Goal: Task Accomplishment & Management: Use online tool/utility

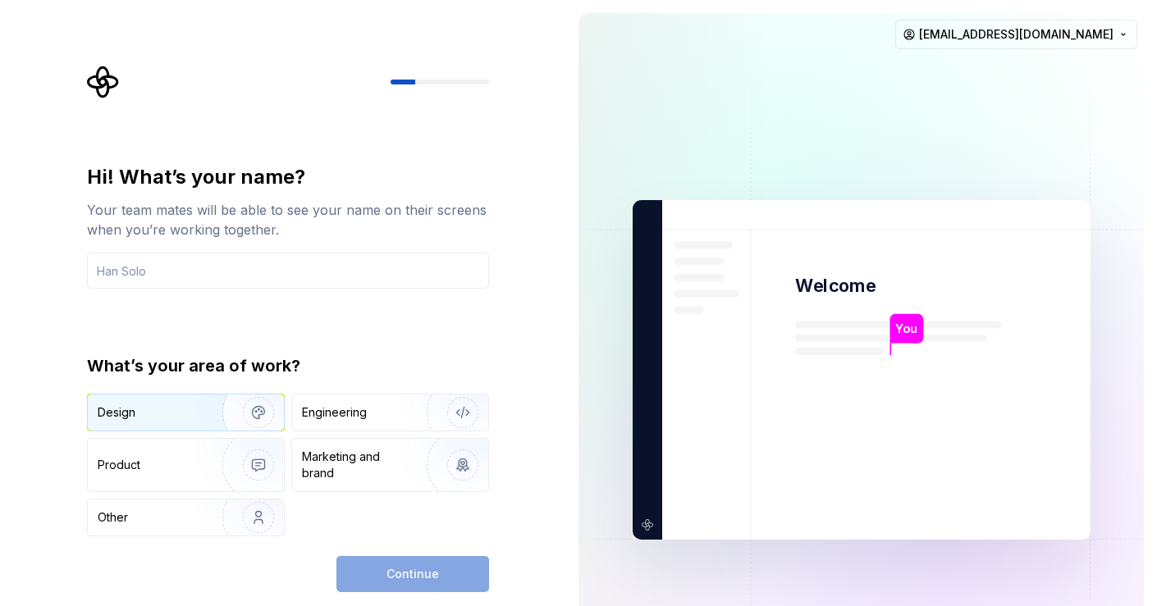
click at [149, 396] on div "Design" at bounding box center [186, 413] width 196 height 36
click at [264, 281] on input "text" at bounding box center [288, 271] width 402 height 36
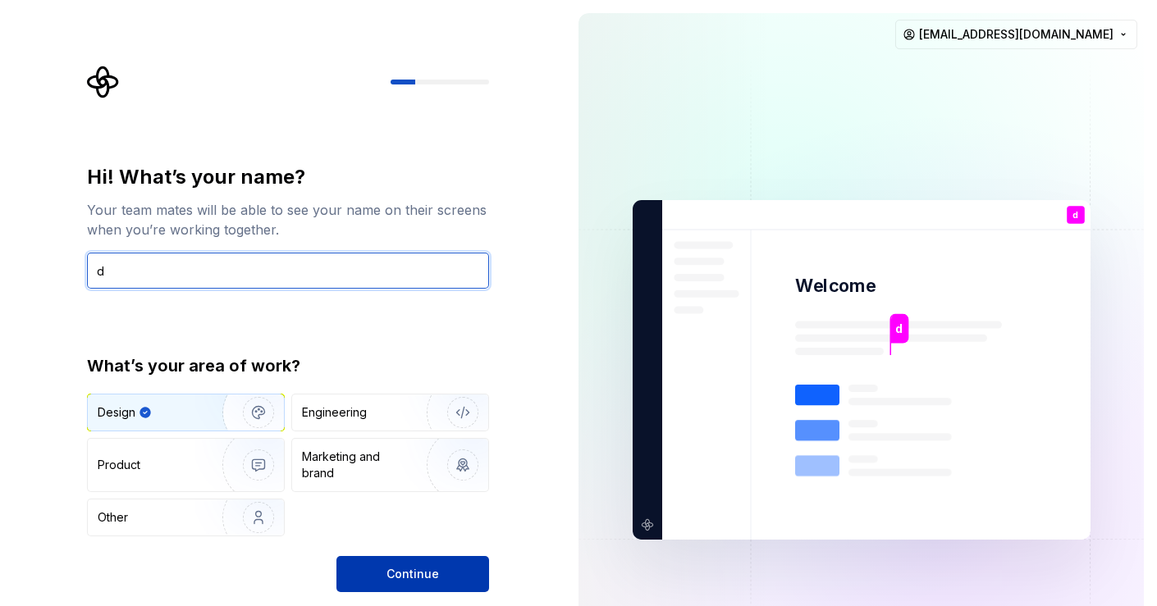
type input "d"
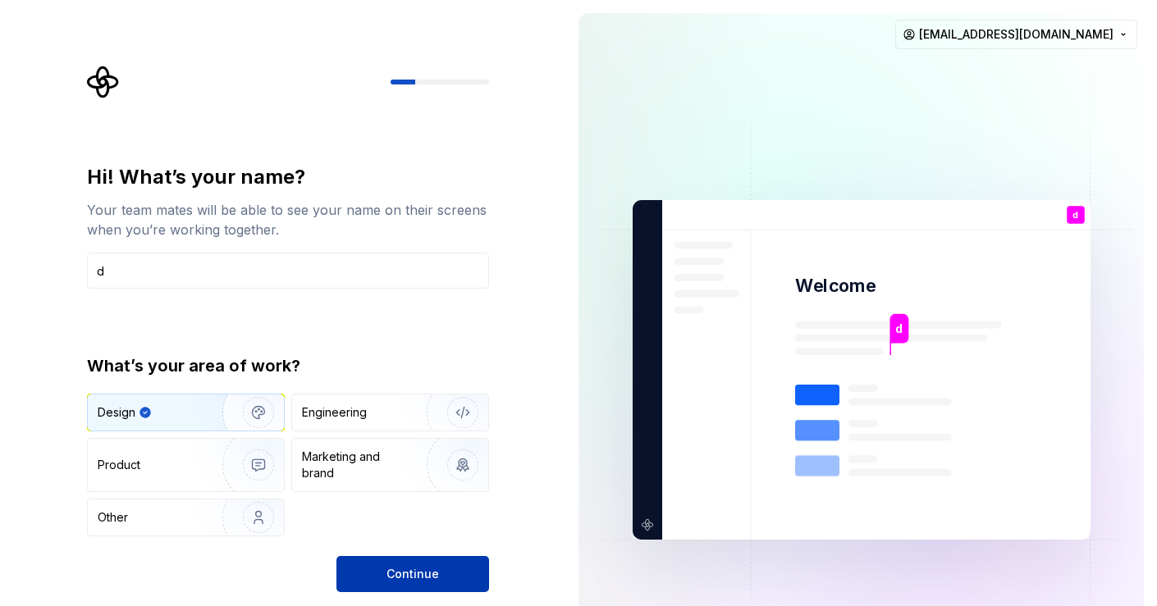
click at [400, 580] on span "Continue" at bounding box center [412, 574] width 53 height 16
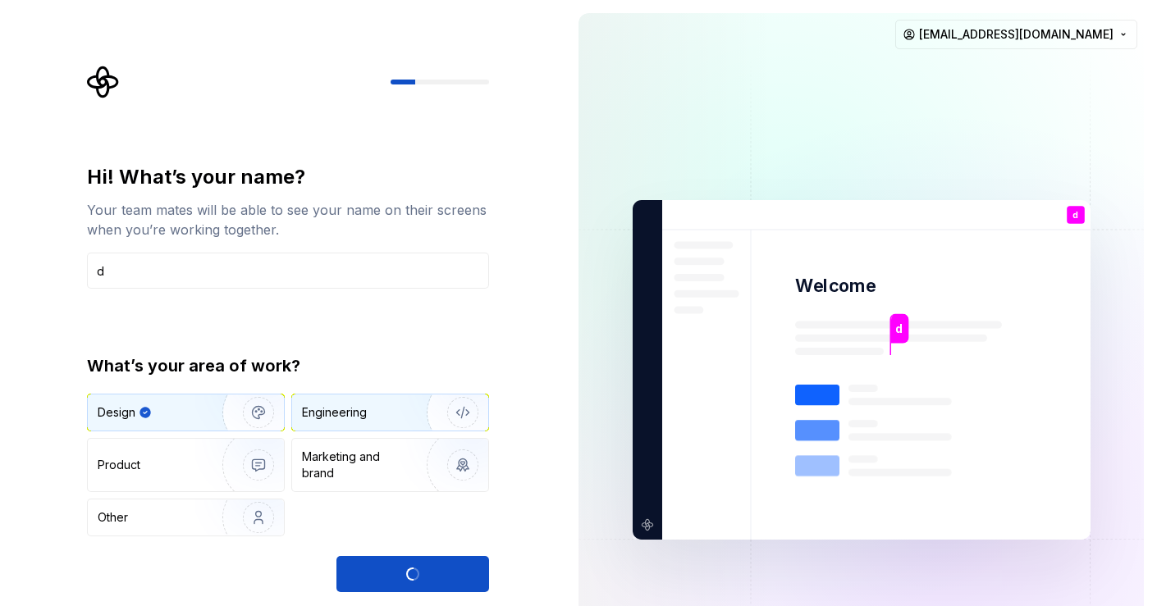
click at [400, 409] on img "button" at bounding box center [452, 413] width 105 height 110
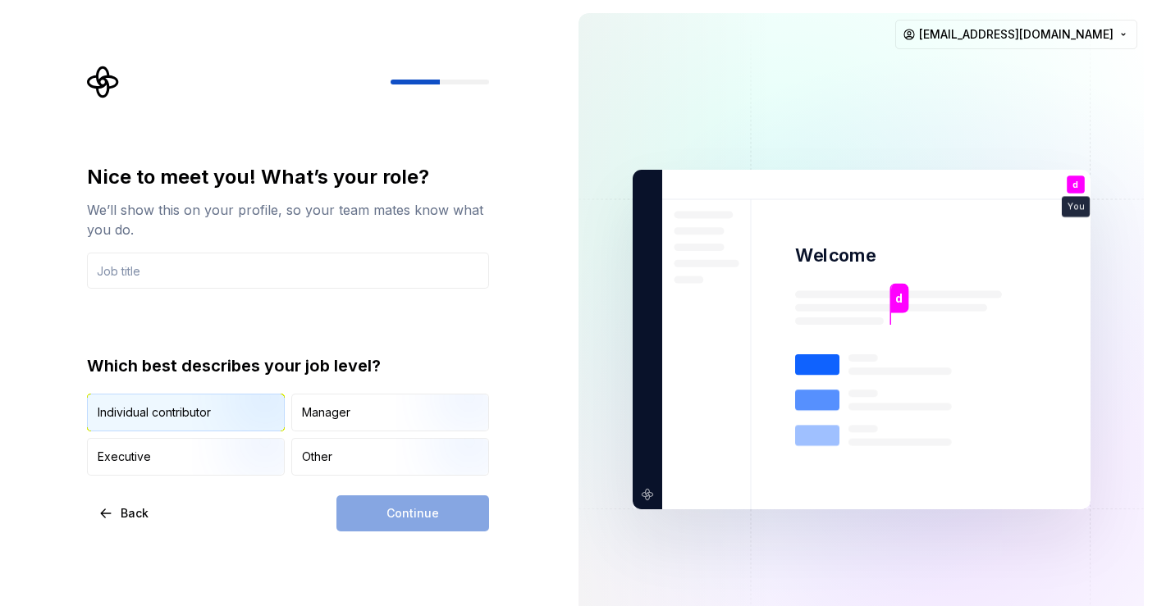
click at [208, 414] on img "button" at bounding box center [244, 433] width 105 height 110
click at [429, 516] on div "Continue" at bounding box center [412, 514] width 153 height 36
click at [284, 269] on input "text" at bounding box center [288, 271] width 402 height 36
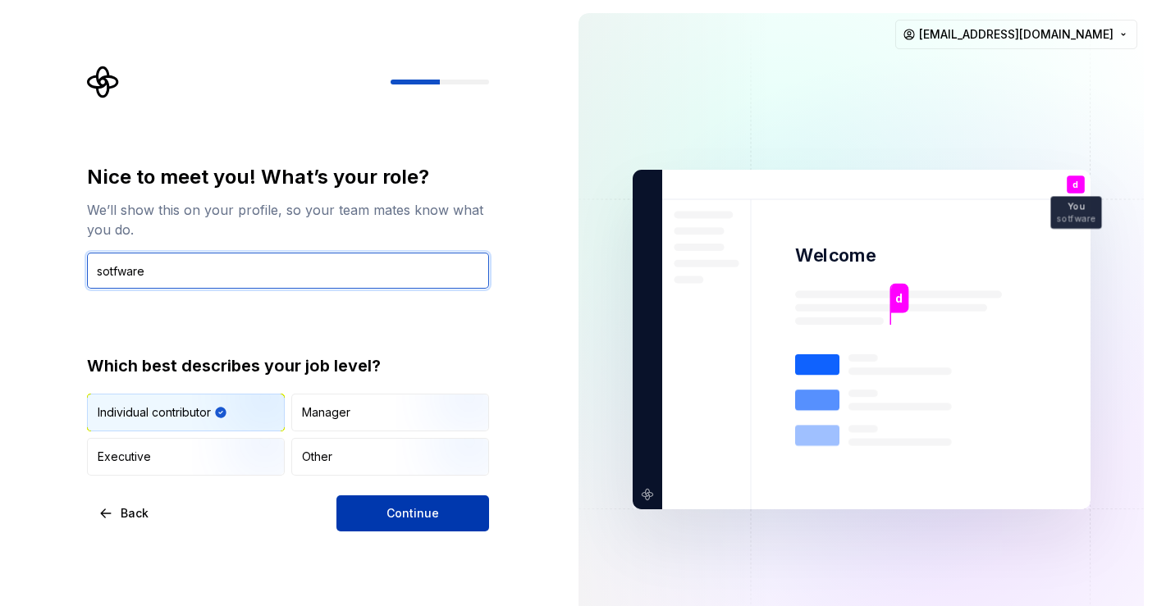
type input "sotfware"
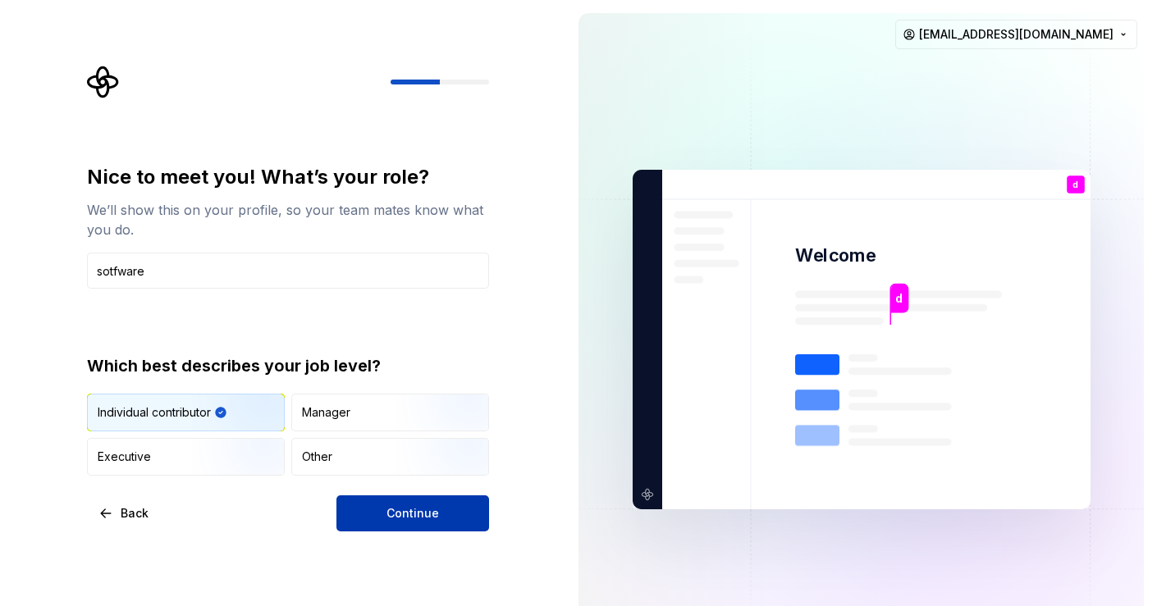
click at [436, 509] on button "Continue" at bounding box center [412, 514] width 153 height 36
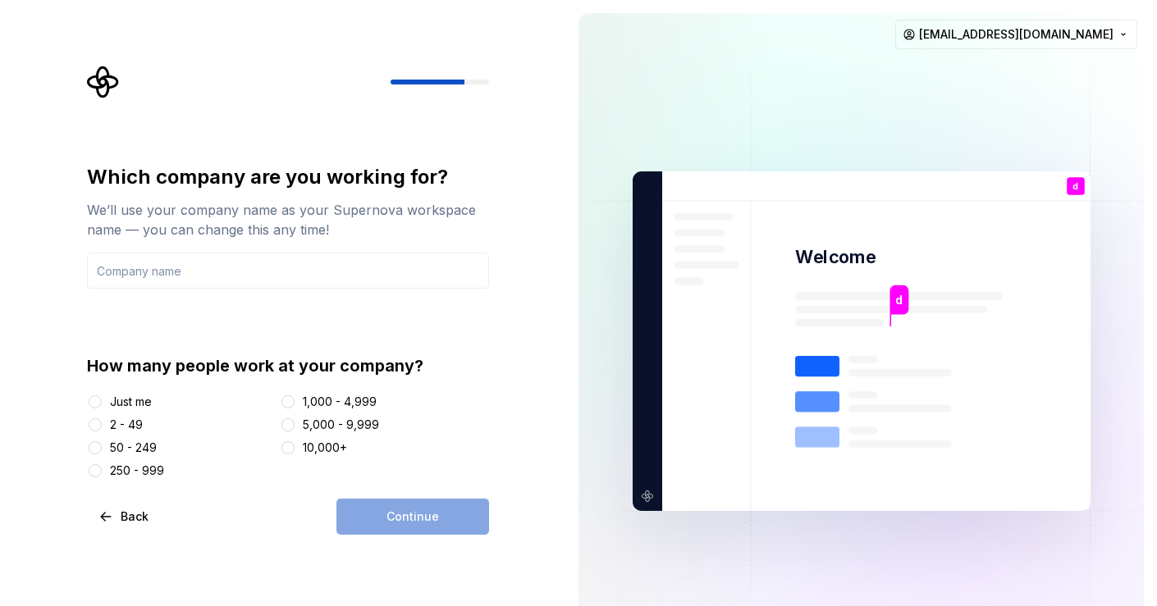
click at [129, 400] on div "Just me" at bounding box center [131, 402] width 42 height 16
click at [102, 400] on button "Just me" at bounding box center [95, 401] width 13 height 13
click at [446, 518] on div "Continue" at bounding box center [412, 517] width 153 height 36
click at [291, 281] on input "text" at bounding box center [288, 271] width 402 height 36
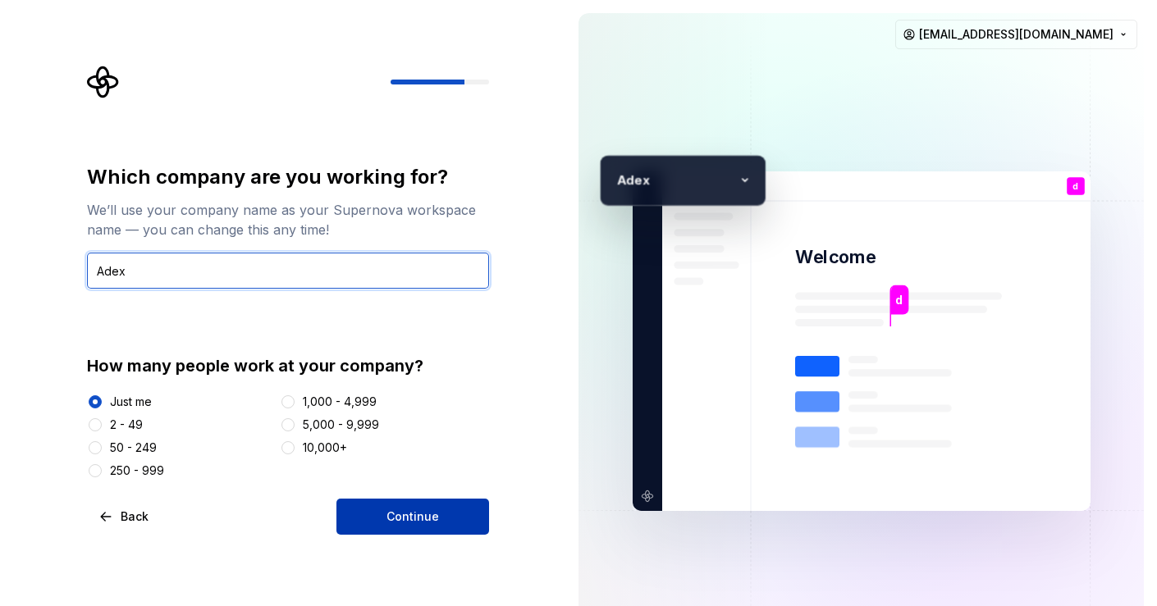
type input "Adex"
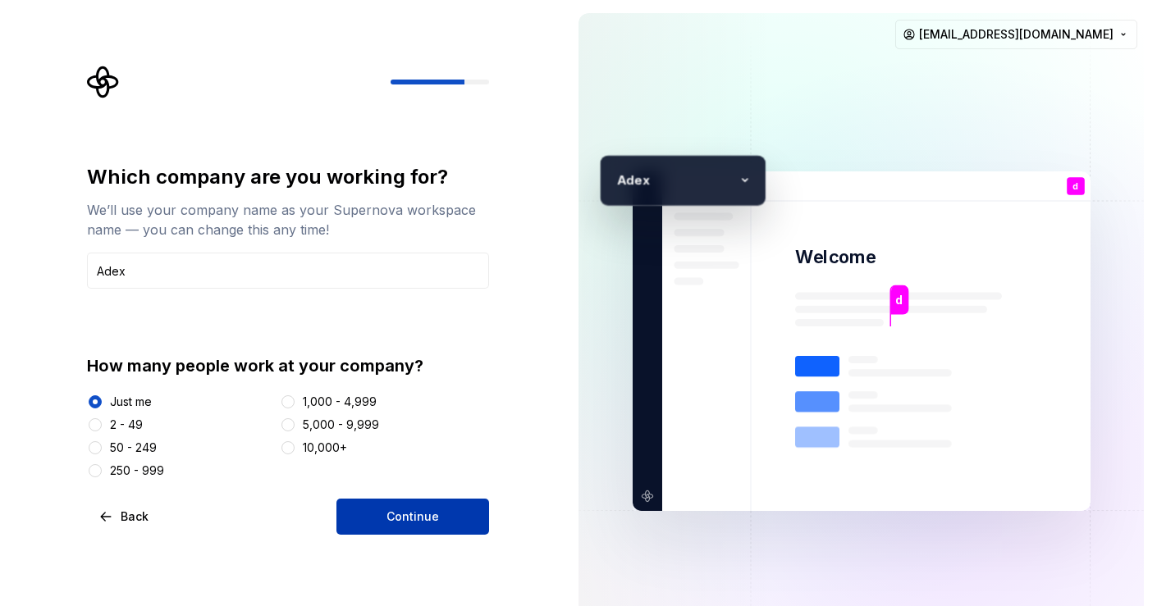
click at [429, 518] on span "Continue" at bounding box center [412, 517] width 53 height 16
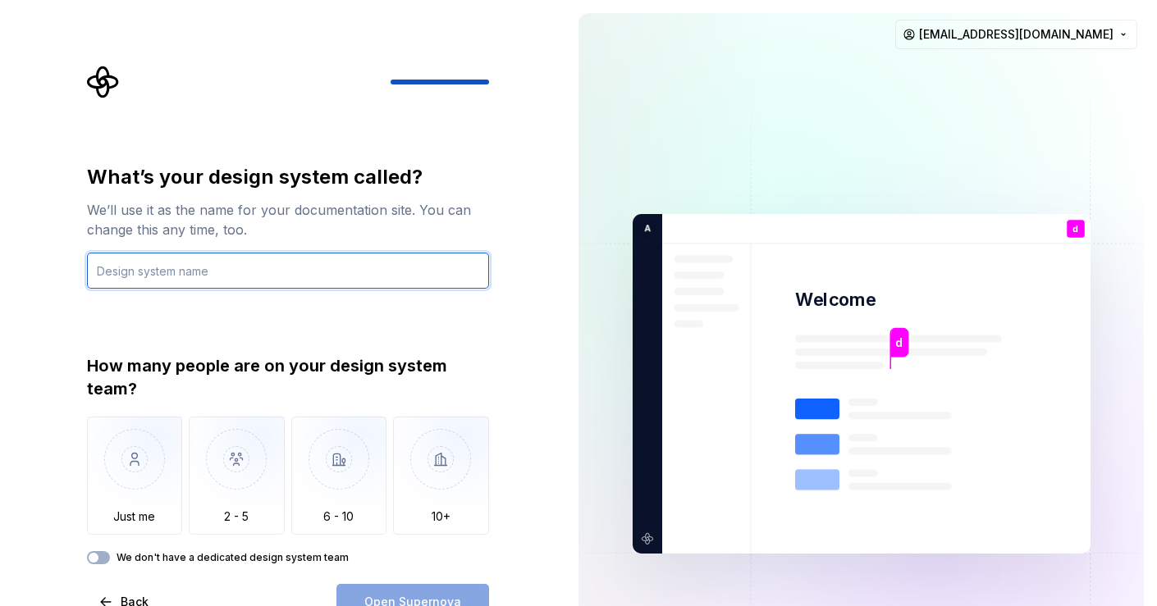
click at [282, 257] on input "text" at bounding box center [288, 271] width 402 height 36
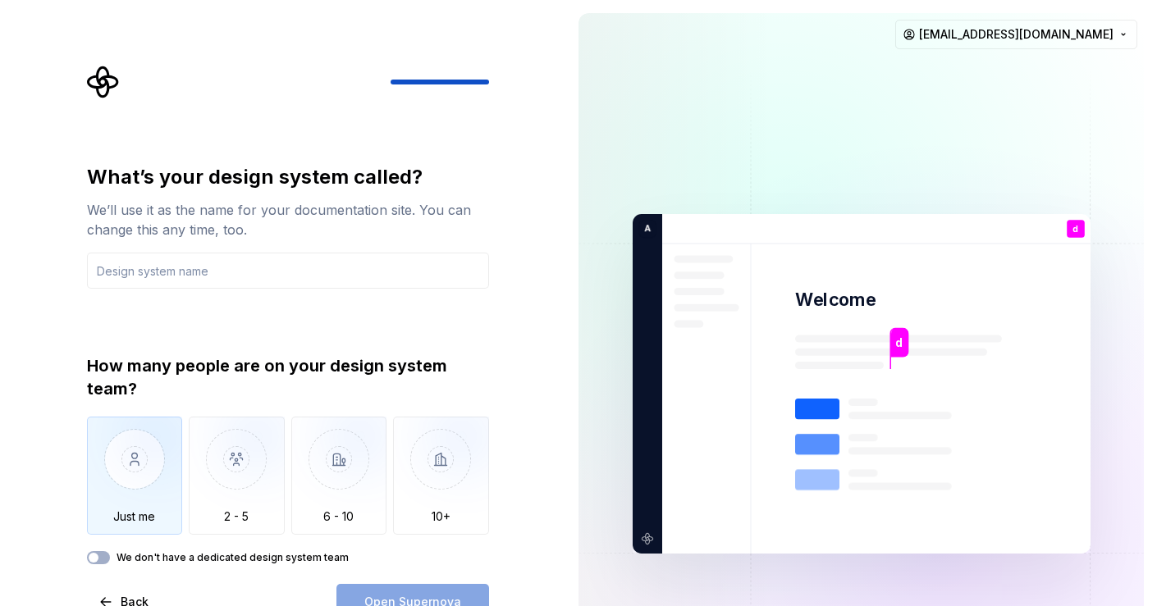
click at [107, 505] on img "button" at bounding box center [135, 472] width 96 height 110
click at [273, 260] on input "text" at bounding box center [288, 271] width 402 height 36
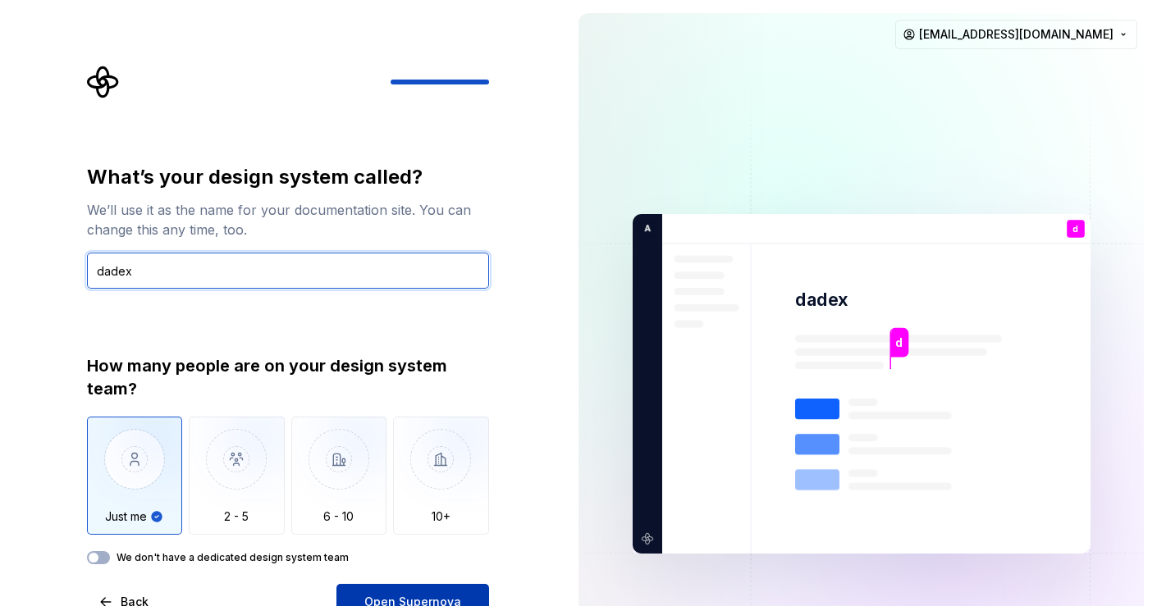
type input "dadex"
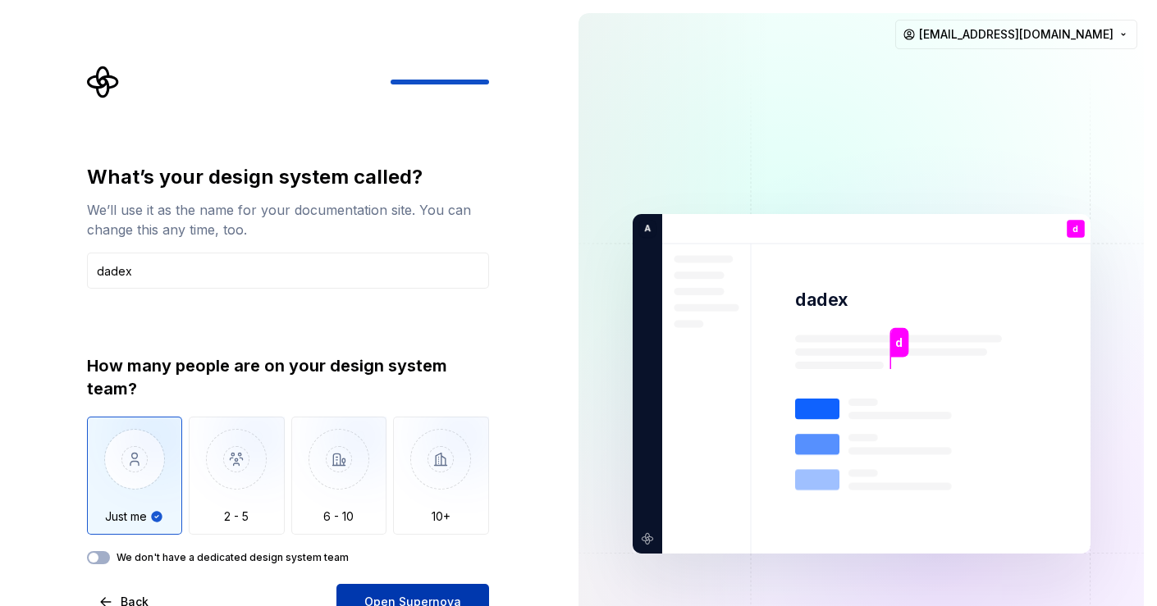
click at [398, 586] on button "Open Supernova" at bounding box center [412, 602] width 153 height 36
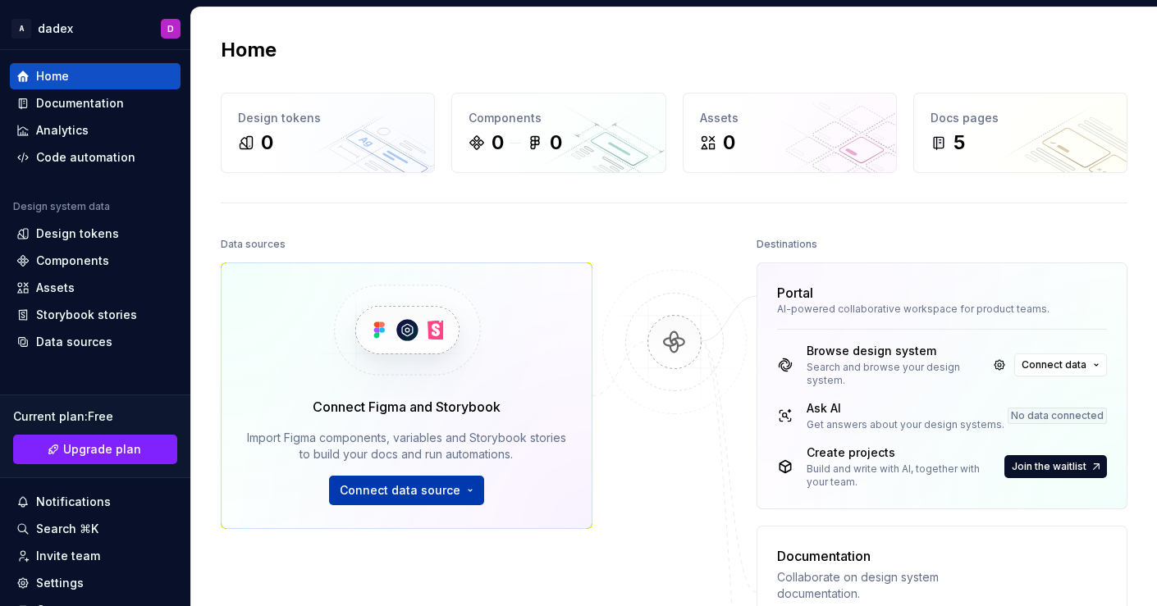
click at [423, 495] on span "Connect data source" at bounding box center [400, 490] width 121 height 16
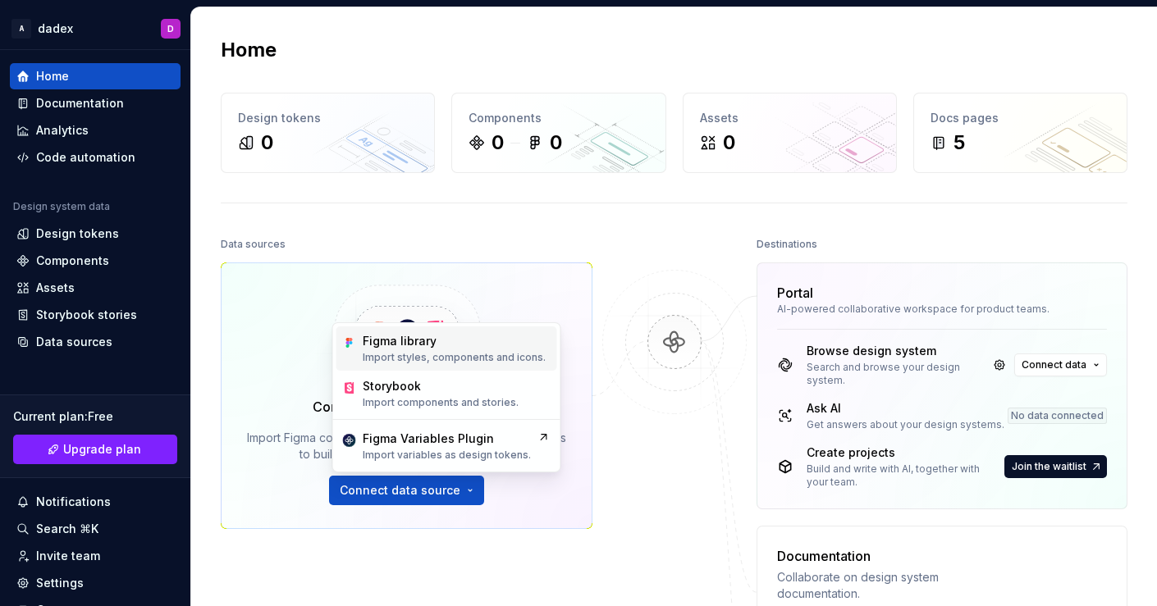
click at [457, 353] on p "Import styles, components and icons." at bounding box center [454, 357] width 183 height 13
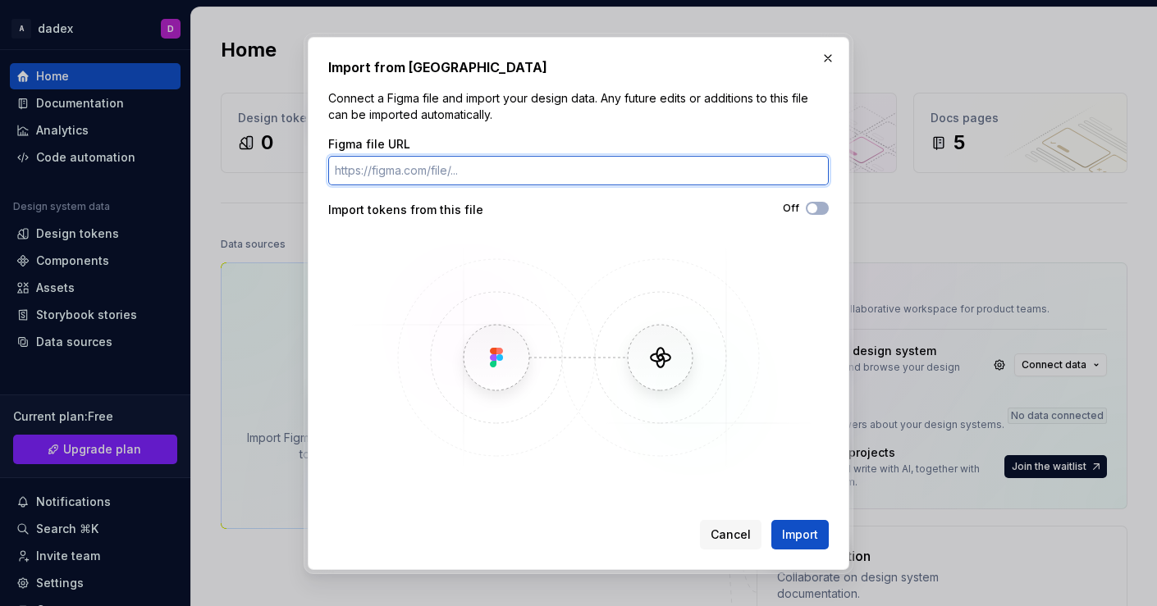
paste input "https://www.figma.com/design/Qr68NOeUymNGQYYFZPrYD0/ADE-Developers-Workspace?no…"
type input "https://www.figma.com/design/Qr68NOeUymNGQYYFZPrYD0/ADE-Developers-Workspace?no…"
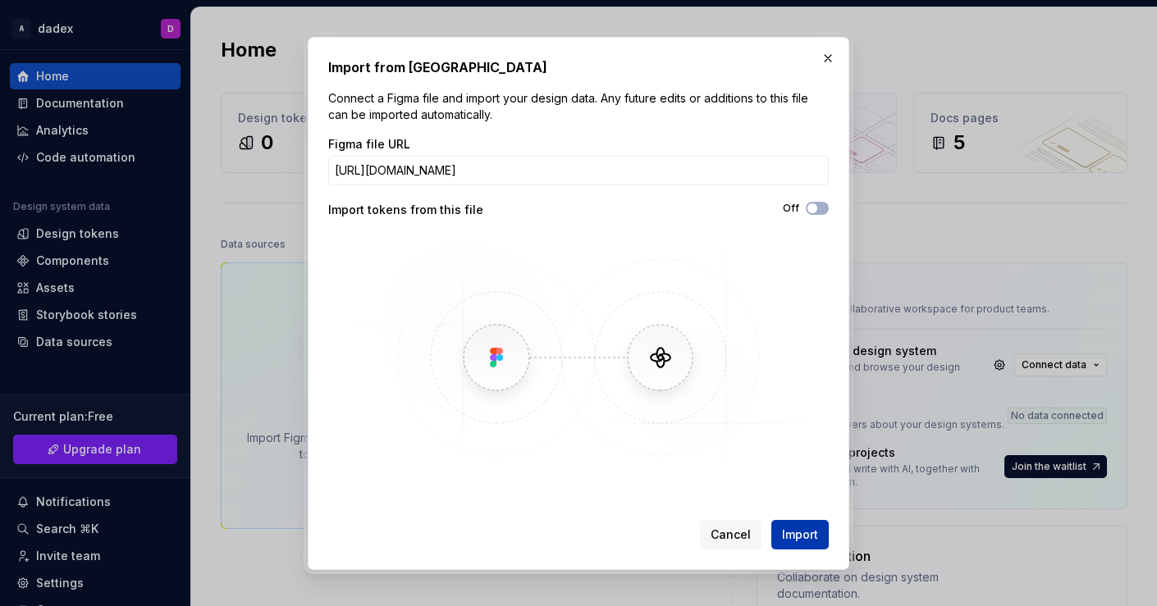
scroll to position [0, 0]
click at [793, 531] on span "Import" at bounding box center [800, 535] width 36 height 16
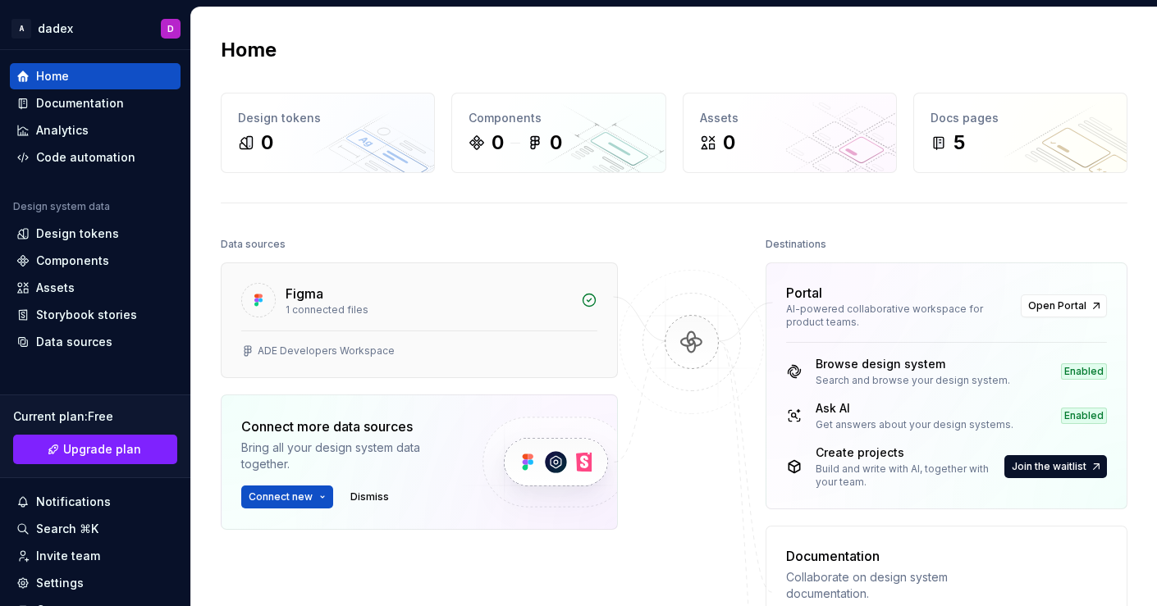
click at [443, 306] on div "1 connected files" at bounding box center [427, 310] width 285 height 13
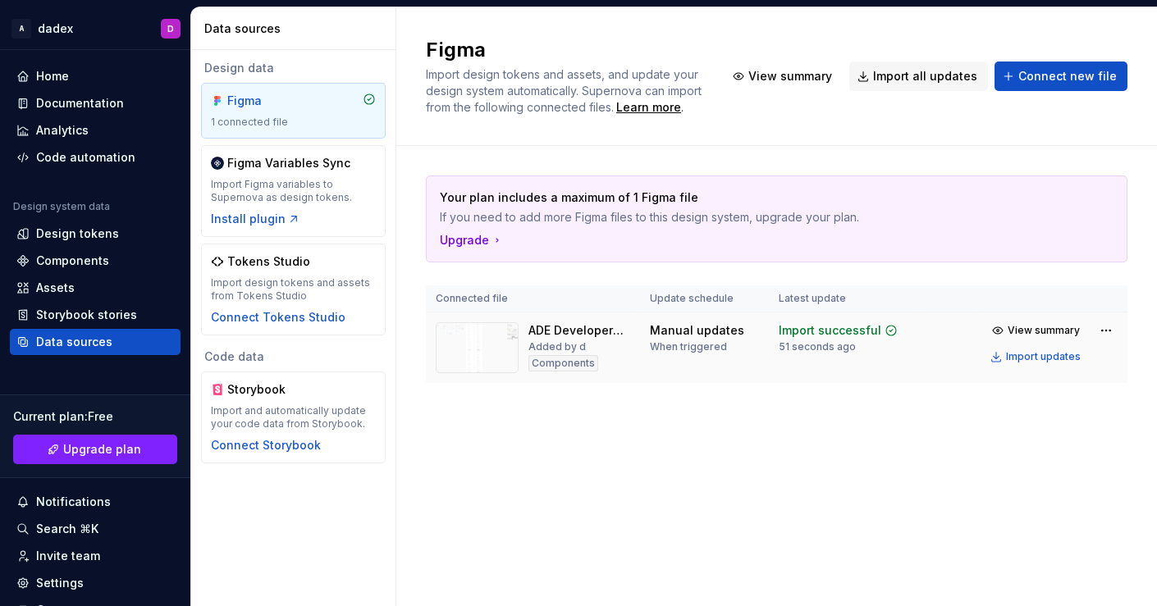
click at [568, 331] on div "ADE Developers Workspace" at bounding box center [579, 330] width 102 height 16
click at [587, 309] on th "Connected file" at bounding box center [533, 298] width 214 height 27
click at [1037, 331] on span "View summary" at bounding box center [1043, 330] width 72 height 13
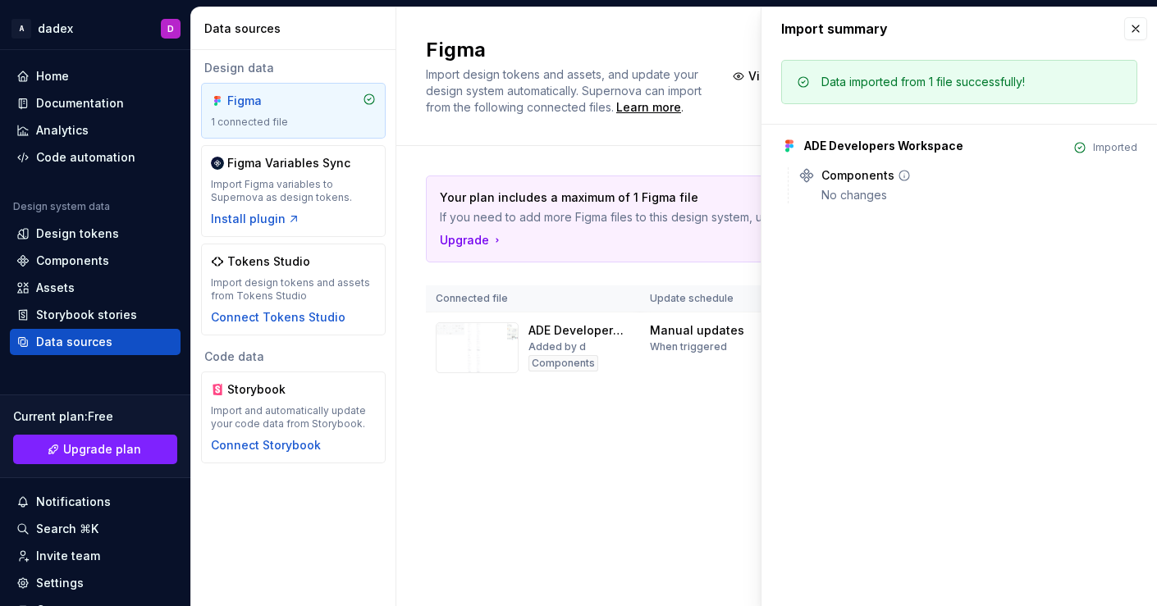
click at [835, 184] on div "Components No changes" at bounding box center [979, 185] width 316 height 36
click at [842, 144] on div "ADE Developers Workspace" at bounding box center [883, 146] width 159 height 16
click at [743, 193] on p "Your plan includes a maximum of 1 Figma file" at bounding box center [719, 198] width 559 height 16
click at [1135, 28] on button "button" at bounding box center [1135, 28] width 23 height 23
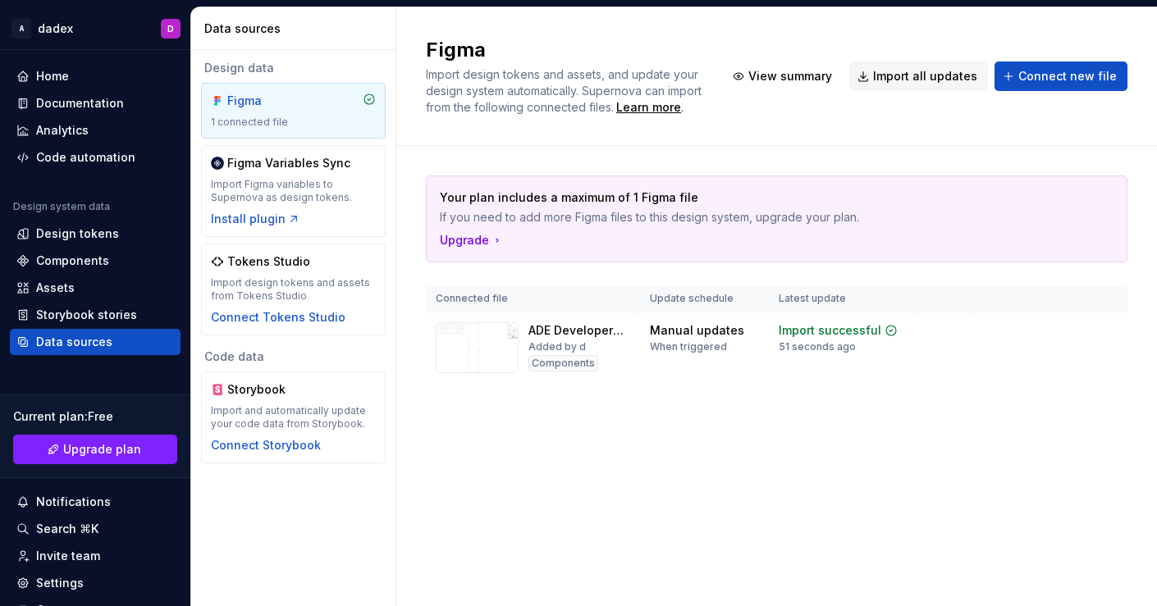
click at [345, 119] on div "1 connected file" at bounding box center [293, 122] width 165 height 13
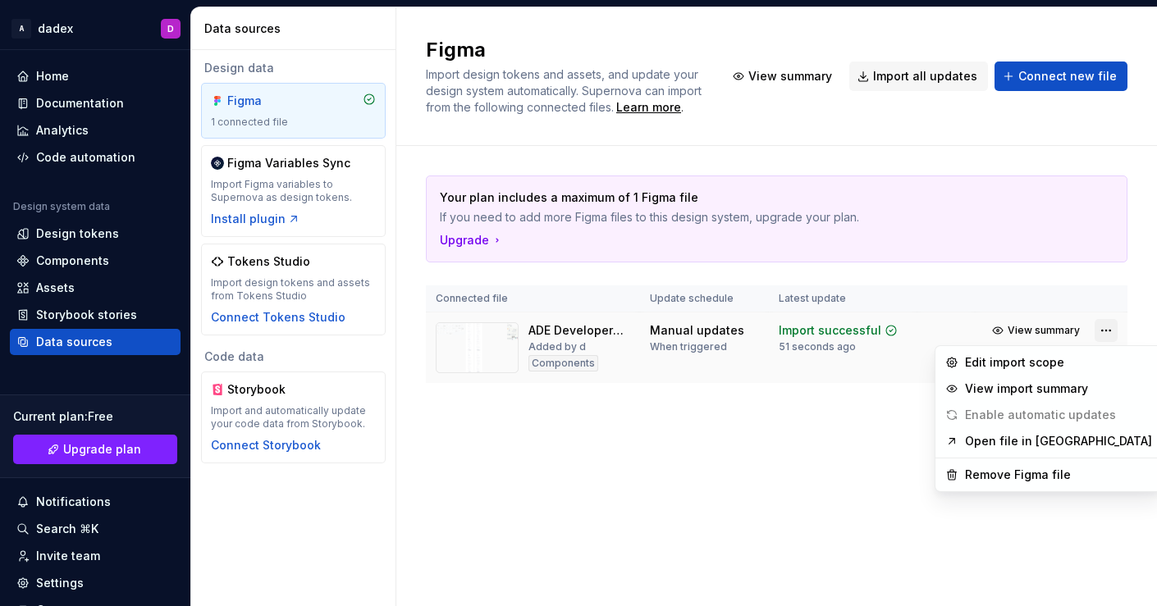
click at [1108, 331] on html "A dadex D Home Documentation Analytics Code automation Design system data Desig…" at bounding box center [578, 303] width 1157 height 606
click at [1012, 444] on link "Open file in Figma" at bounding box center [1058, 441] width 187 height 16
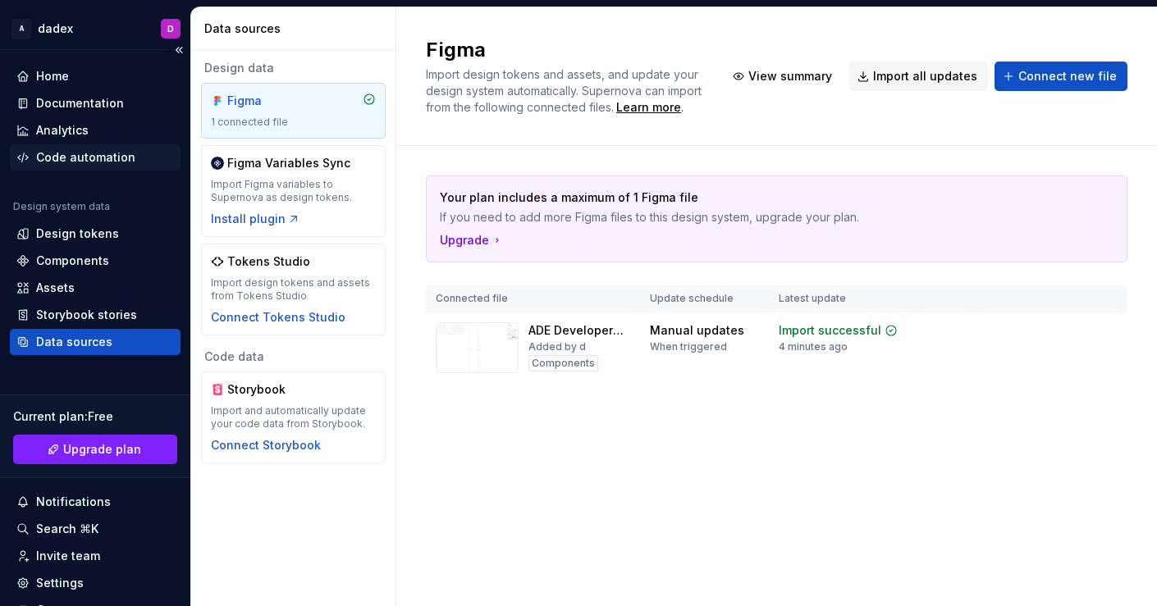
click at [80, 149] on div "Code automation" at bounding box center [85, 157] width 99 height 16
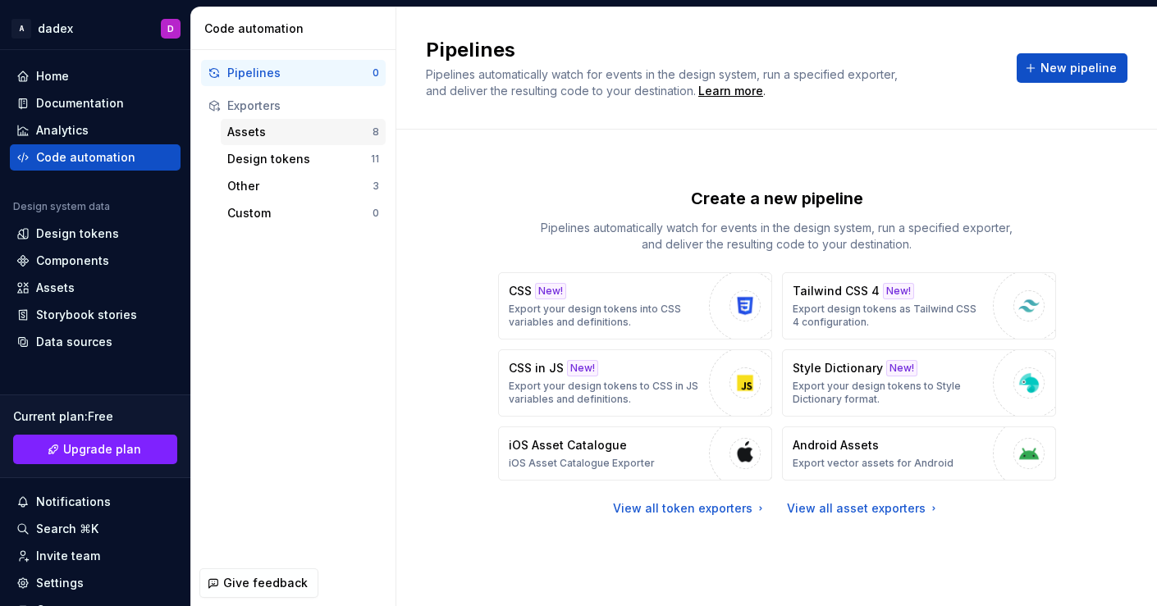
click at [262, 128] on div "Assets" at bounding box center [299, 132] width 145 height 16
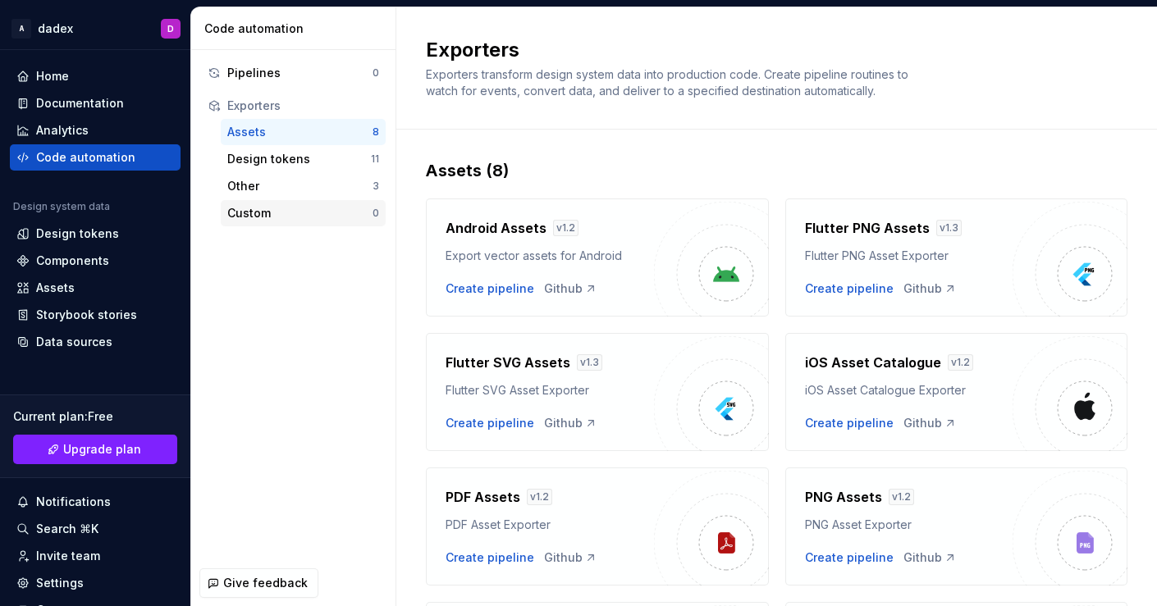
click at [258, 210] on div "Custom" at bounding box center [299, 213] width 145 height 16
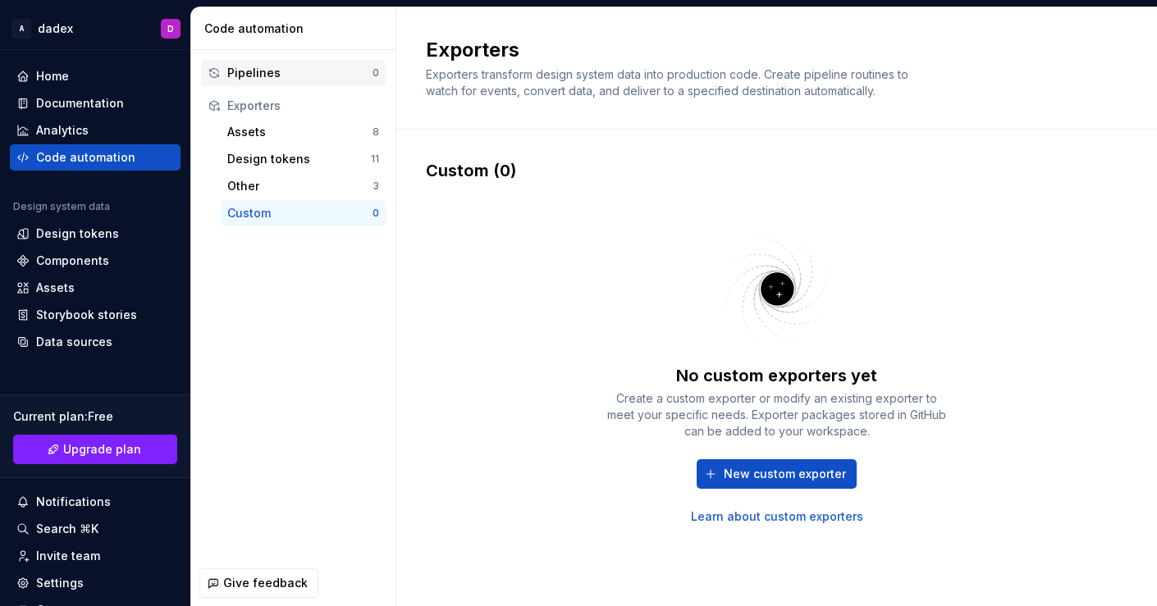
click at [259, 81] on div "Pipelines 0" at bounding box center [293, 73] width 185 height 26
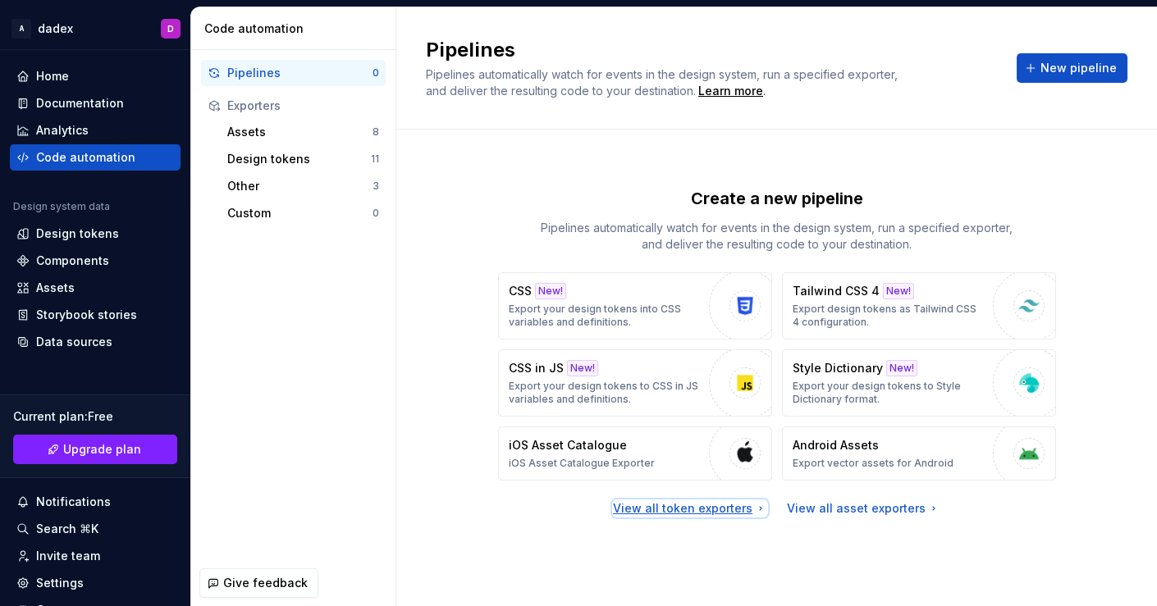
click at [715, 509] on div "View all token exporters" at bounding box center [690, 508] width 154 height 16
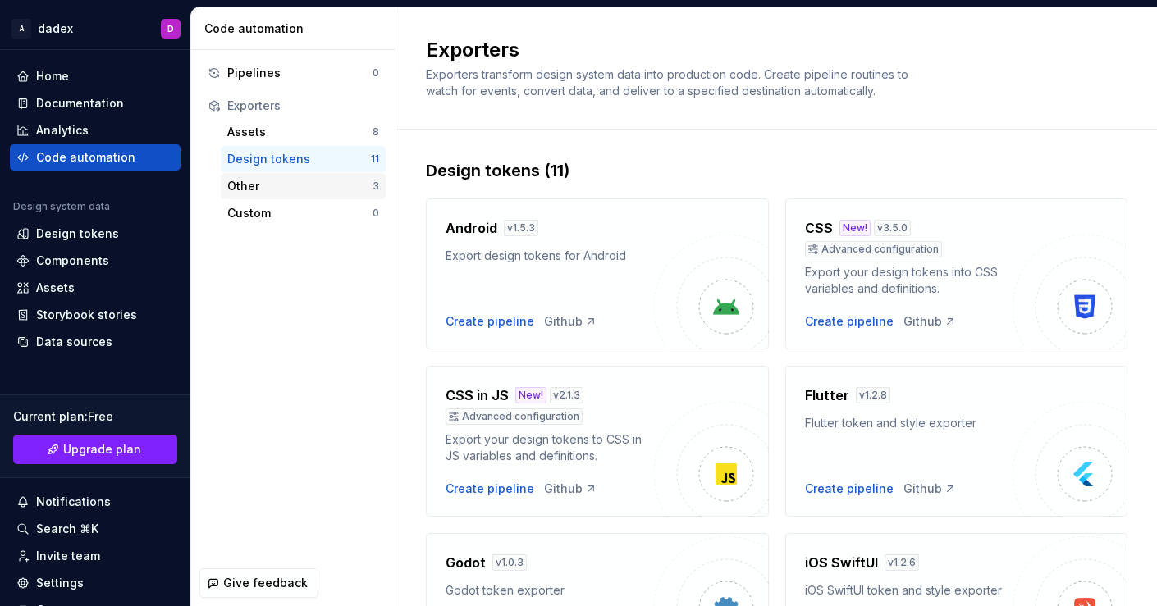
click at [272, 178] on div "Other" at bounding box center [299, 186] width 145 height 16
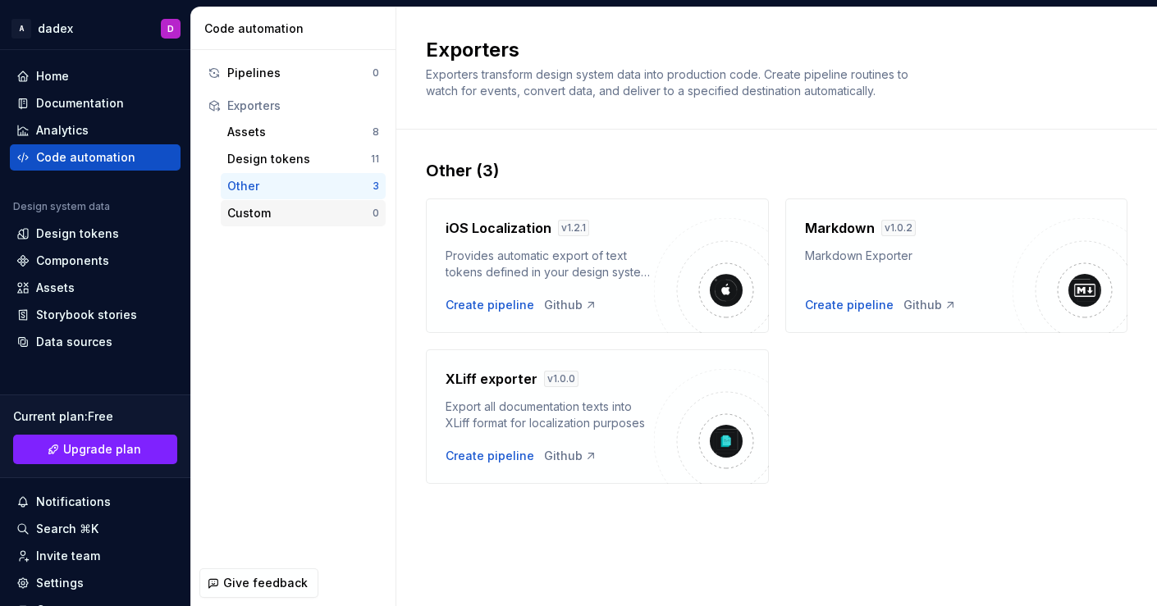
click at [306, 213] on div "Custom" at bounding box center [299, 213] width 145 height 16
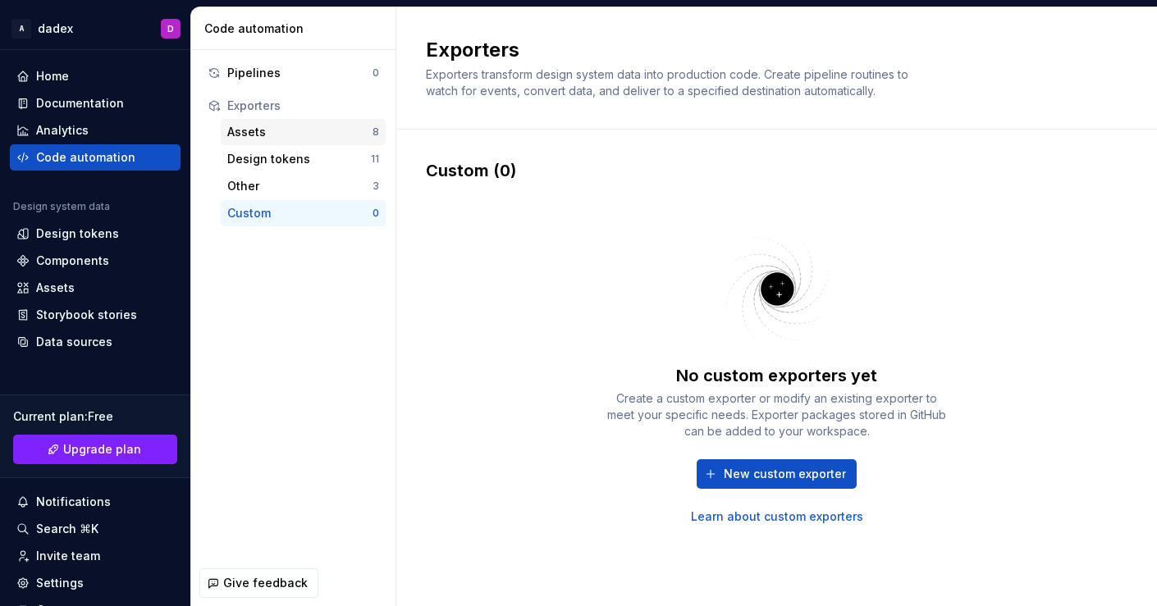
click at [298, 135] on div "Assets" at bounding box center [299, 132] width 145 height 16
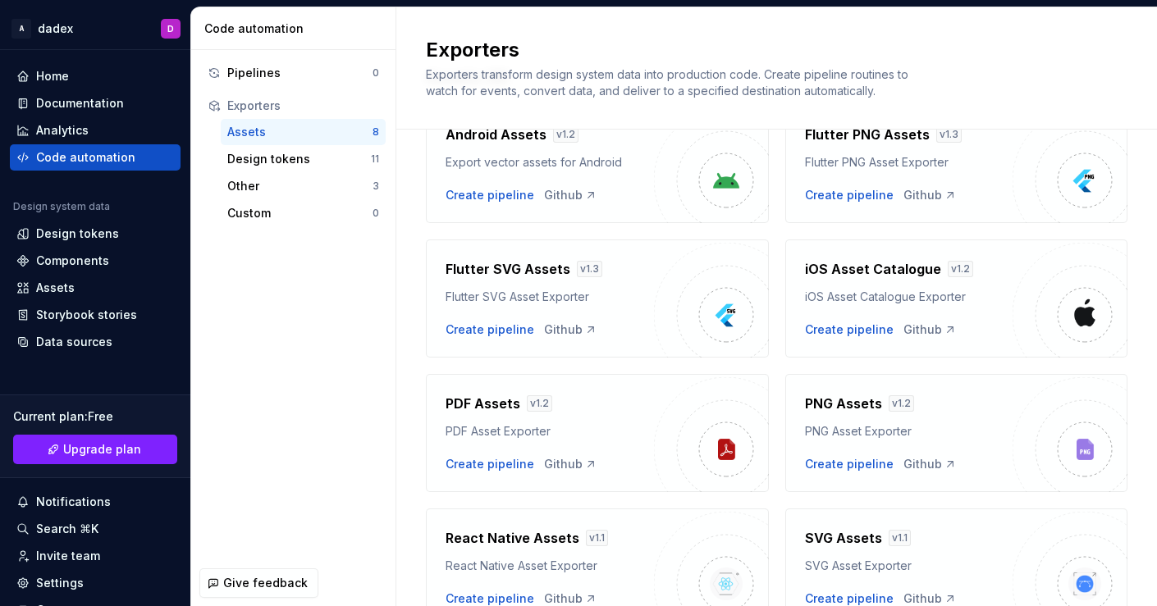
scroll to position [85, 0]
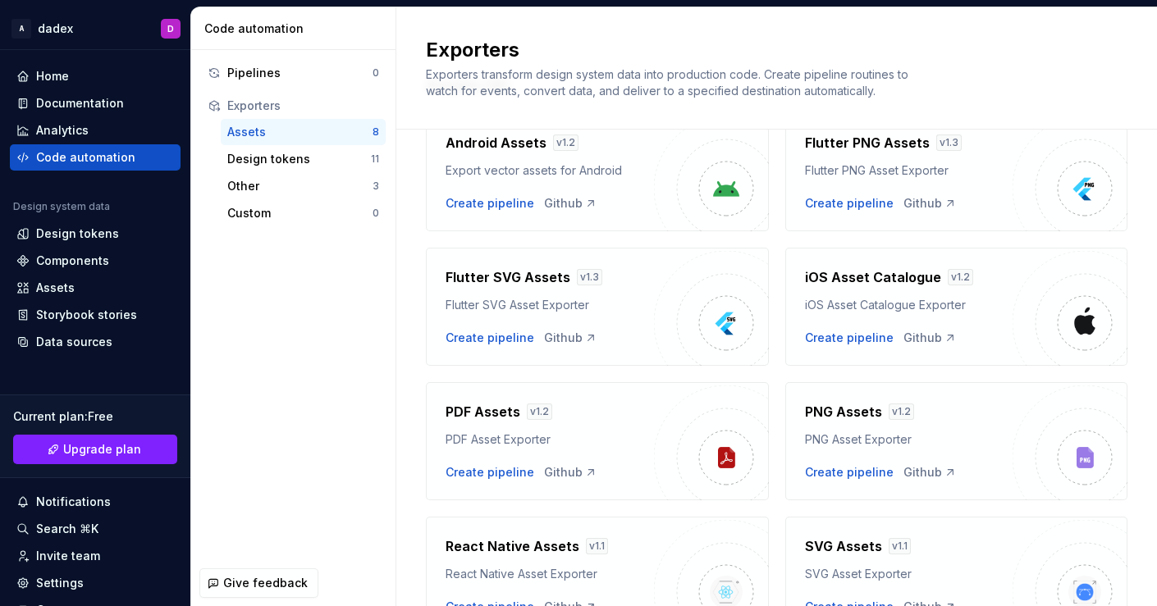
click at [743, 320] on img at bounding box center [711, 308] width 115 height 115
click at [481, 337] on div "Create pipeline" at bounding box center [489, 338] width 89 height 16
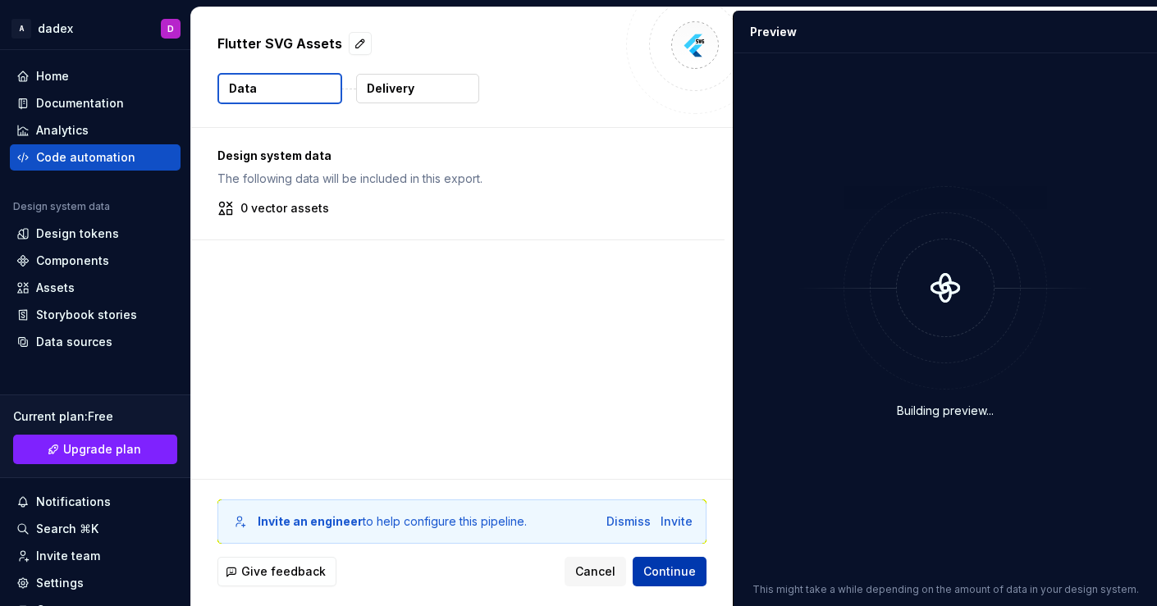
click at [678, 565] on span "Continue" at bounding box center [669, 572] width 53 height 16
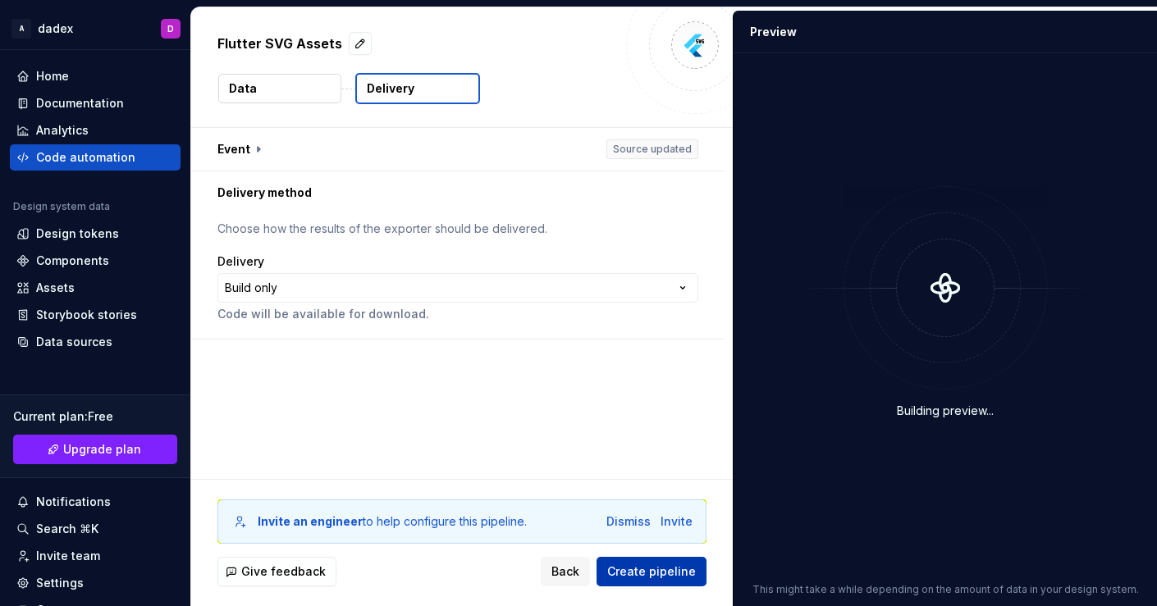
click at [660, 572] on span "Create pipeline" at bounding box center [651, 572] width 89 height 16
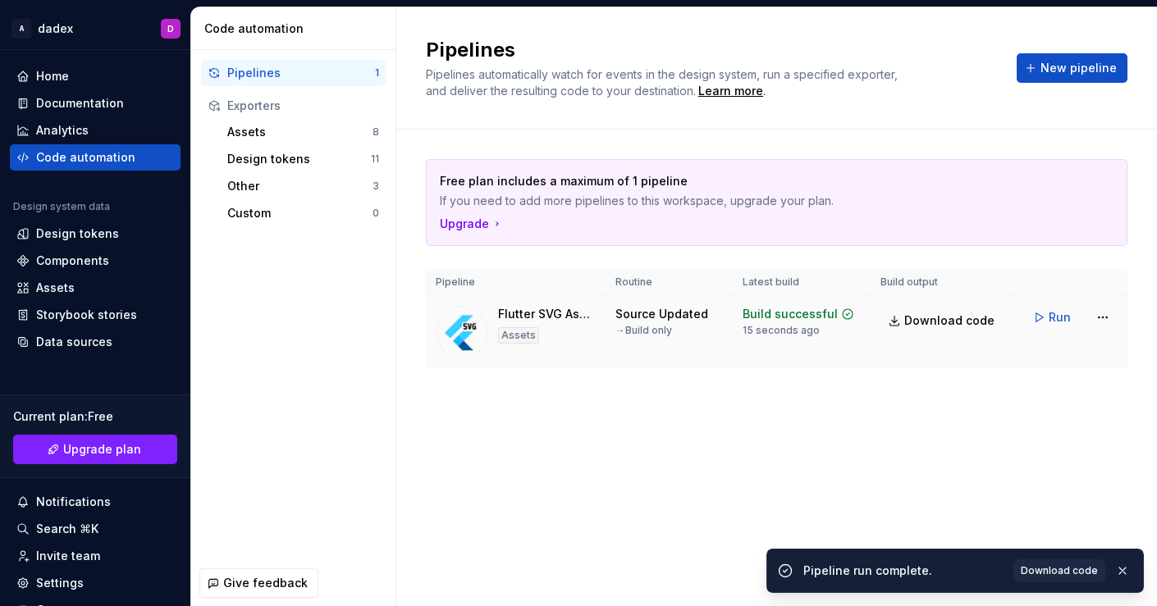
click at [798, 316] on div "Build successful" at bounding box center [789, 314] width 95 height 16
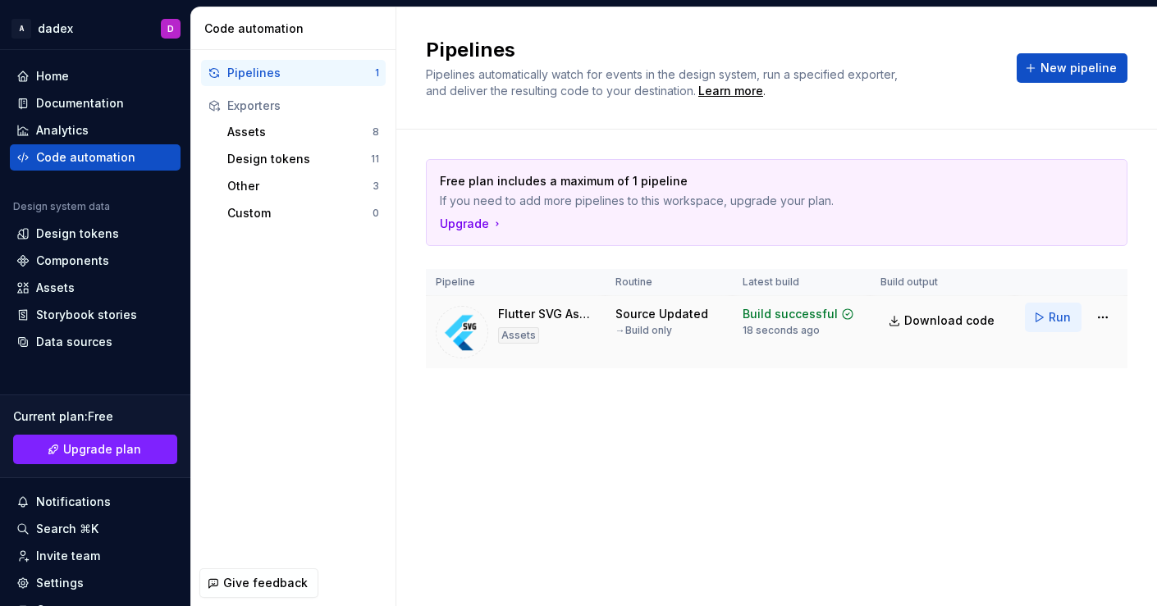
click at [1048, 317] on button "Run" at bounding box center [1053, 318] width 57 height 30
click at [918, 323] on span "Download code" at bounding box center [949, 321] width 90 height 16
click at [1099, 317] on html "A dadex D Home Documentation Analytics Code automation Design system data Desig…" at bounding box center [578, 303] width 1157 height 606
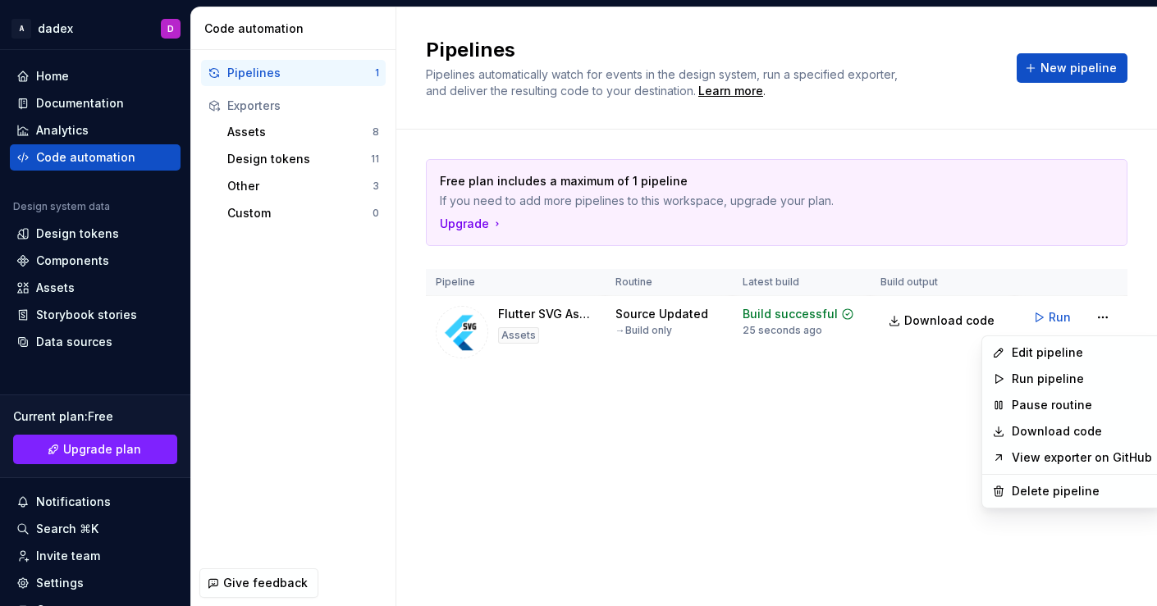
click at [1051, 464] on link "View exporter on GitHub" at bounding box center [1082, 458] width 140 height 16
click at [1099, 317] on html "A dadex D Home Documentation Analytics Code automation Design system data Desig…" at bounding box center [578, 303] width 1157 height 606
click at [898, 371] on html "A dadex D Home Documentation Analytics Code automation Design system data Desig…" at bounding box center [578, 303] width 1157 height 606
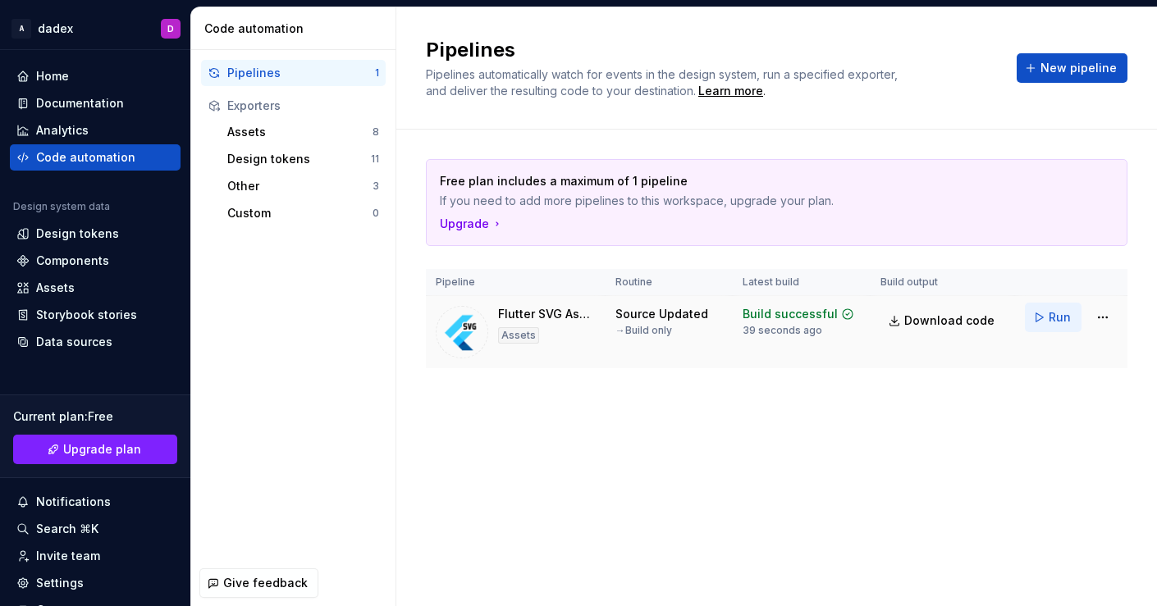
click at [1056, 313] on span "Run" at bounding box center [1059, 317] width 22 height 16
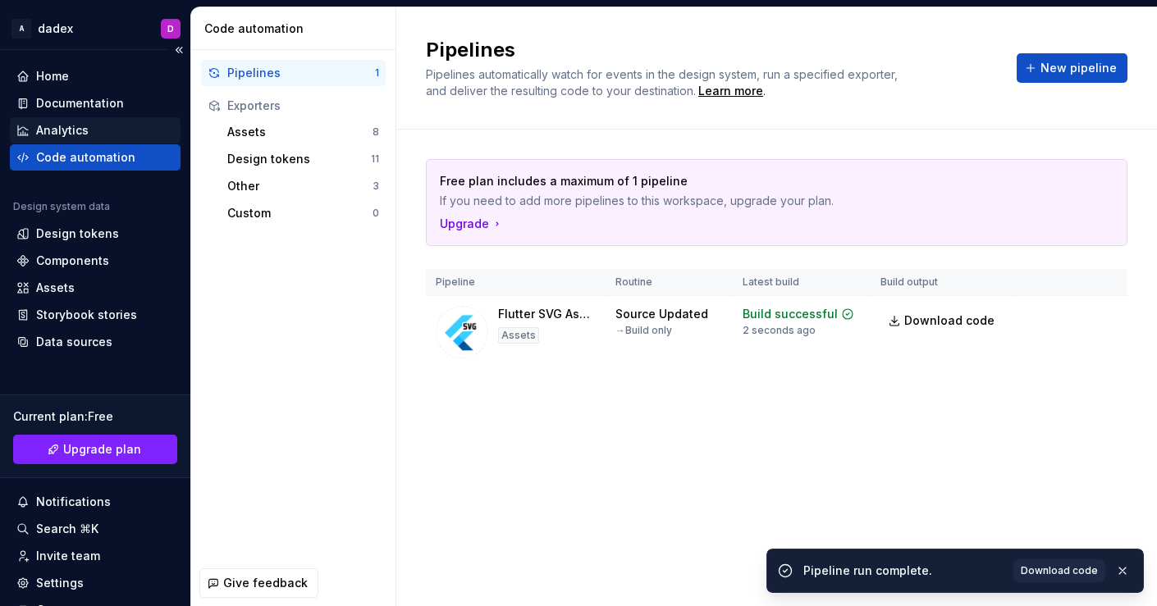
click at [78, 135] on div "Analytics" at bounding box center [62, 130] width 53 height 16
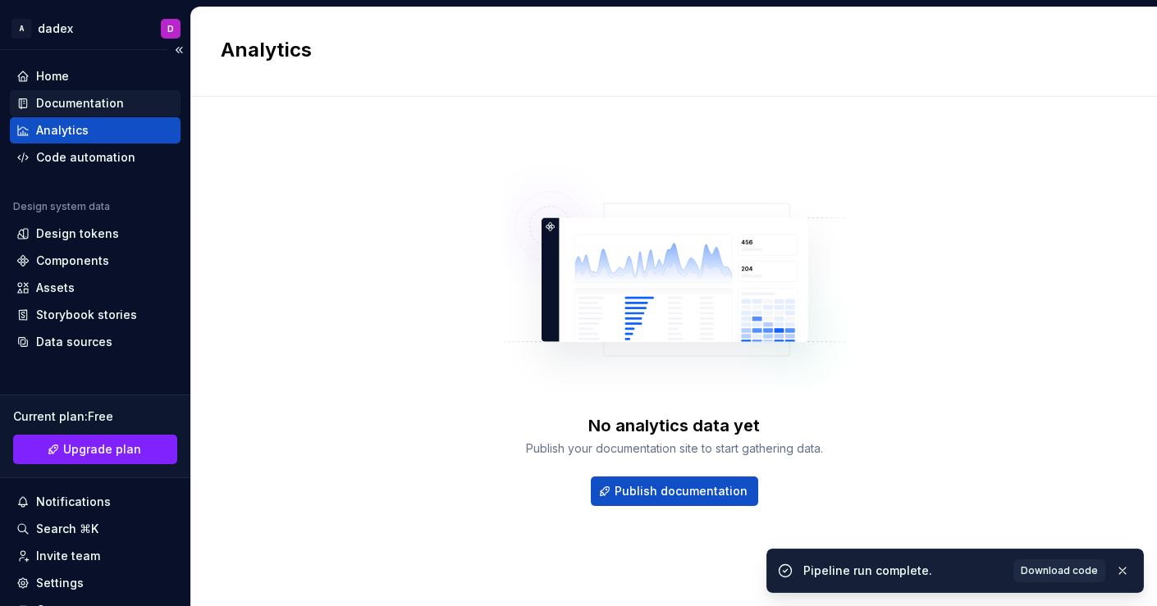
click at [92, 98] on div "Documentation" at bounding box center [80, 103] width 88 height 16
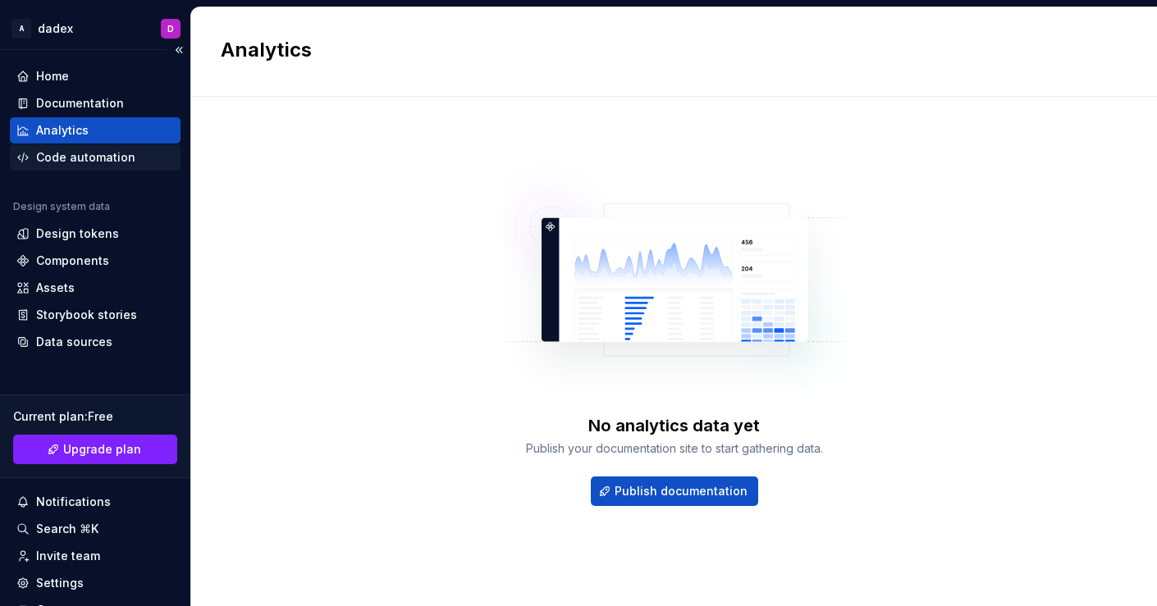
click at [89, 156] on div "Code automation" at bounding box center [85, 157] width 99 height 16
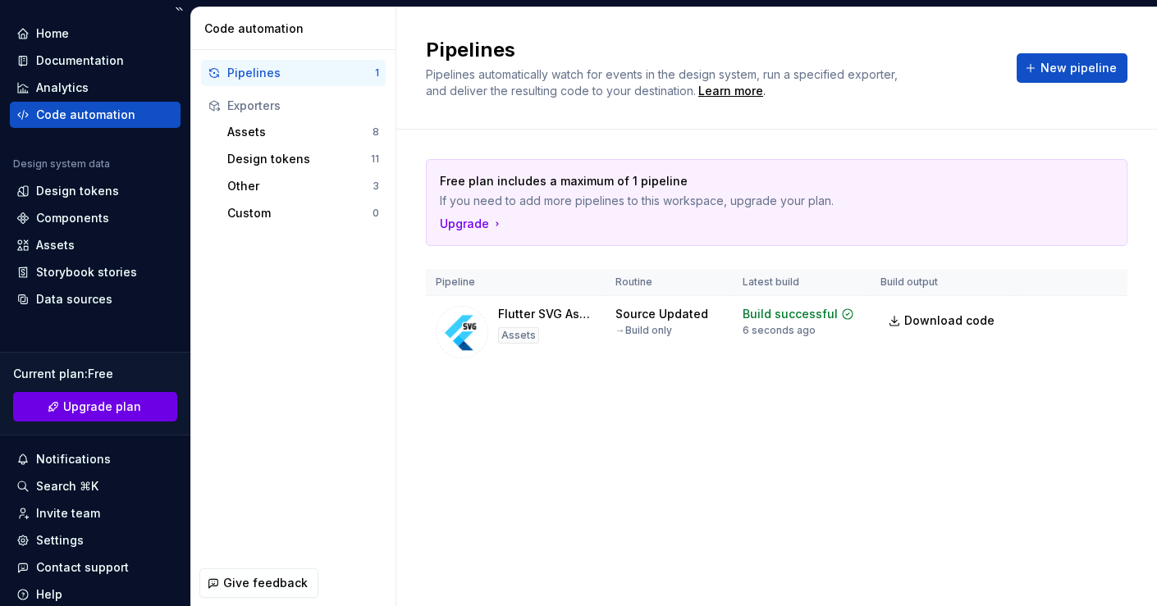
scroll to position [39, 0]
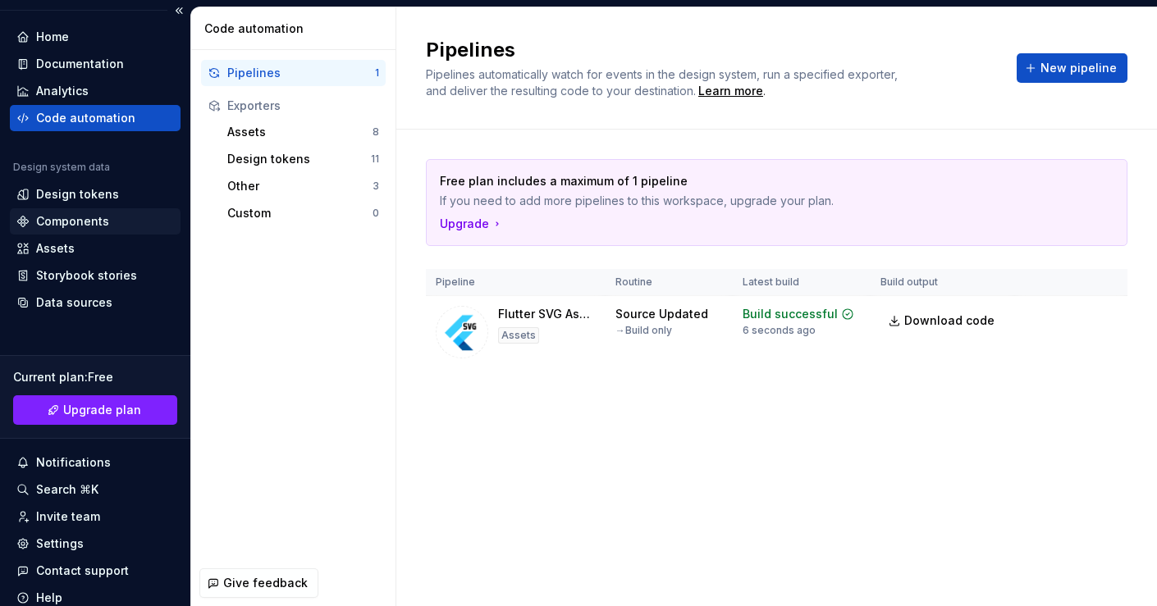
click at [85, 212] on div "Components" at bounding box center [95, 221] width 171 height 26
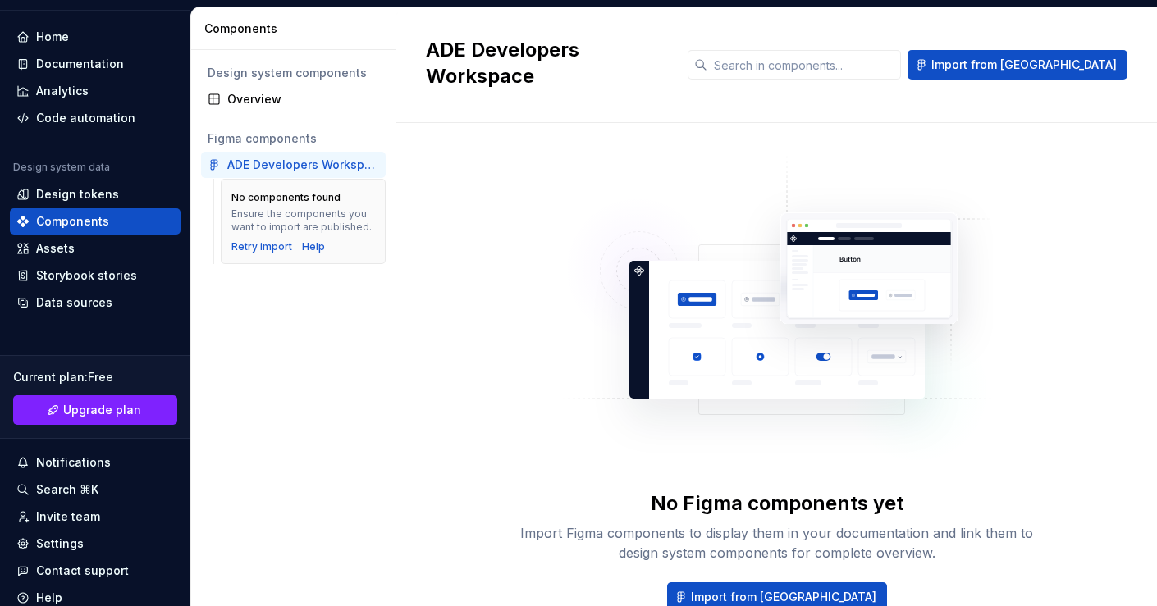
click at [292, 166] on div "ADE Developers Workspace" at bounding box center [303, 165] width 152 height 16
click at [295, 165] on div "ADE Developers Workspace" at bounding box center [303, 165] width 152 height 16
click at [272, 167] on div "ADE Developers Workspace" at bounding box center [303, 165] width 152 height 16
click at [254, 249] on div "Retry import" at bounding box center [261, 246] width 61 height 13
click at [321, 171] on div "ADE Developers Workspace" at bounding box center [303, 165] width 152 height 16
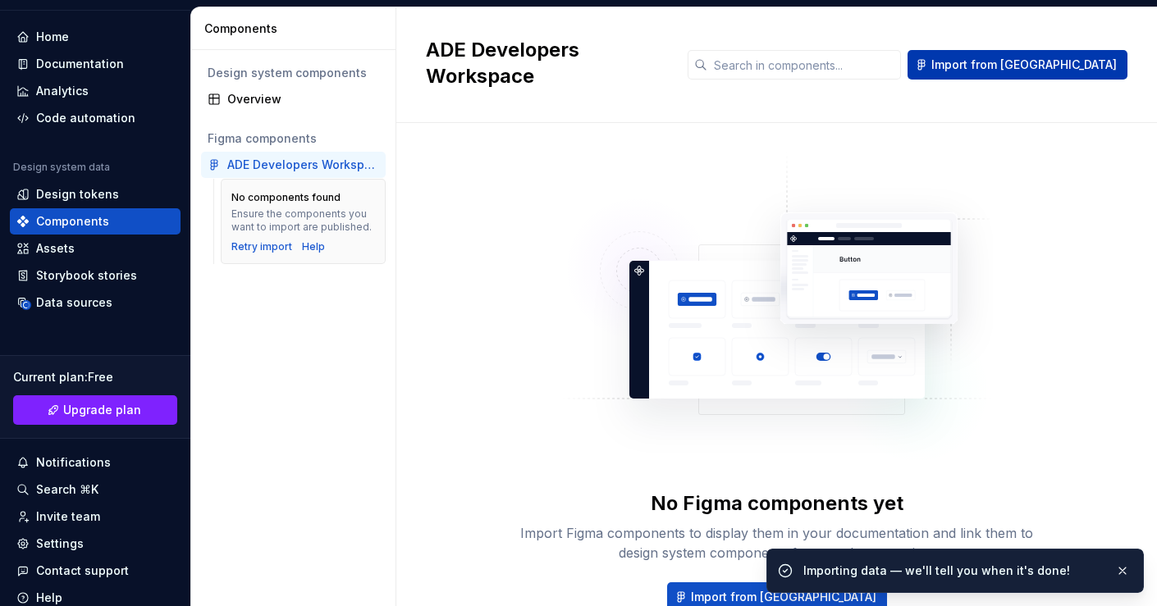
click at [1035, 57] on span "Import from Figma" at bounding box center [1023, 65] width 185 height 16
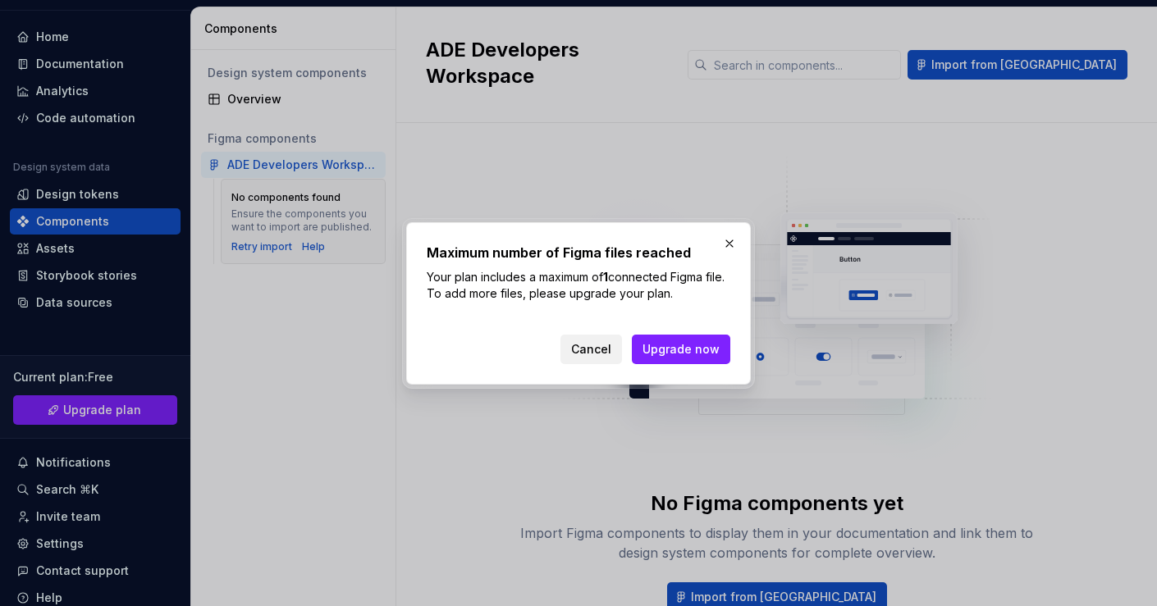
click at [587, 339] on button "Cancel" at bounding box center [591, 350] width 62 height 30
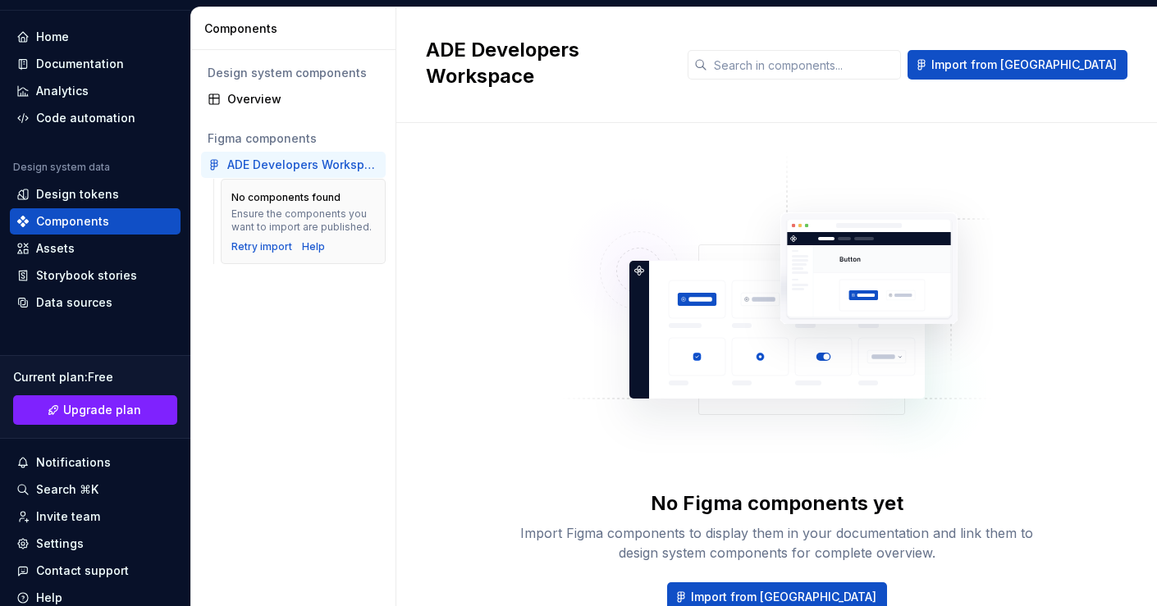
click at [773, 337] on img at bounding box center [777, 317] width 432 height 328
click at [302, 165] on div "ADE Developers Workspace" at bounding box center [303, 165] width 152 height 16
click at [255, 102] on div "Overview" at bounding box center [303, 99] width 152 height 16
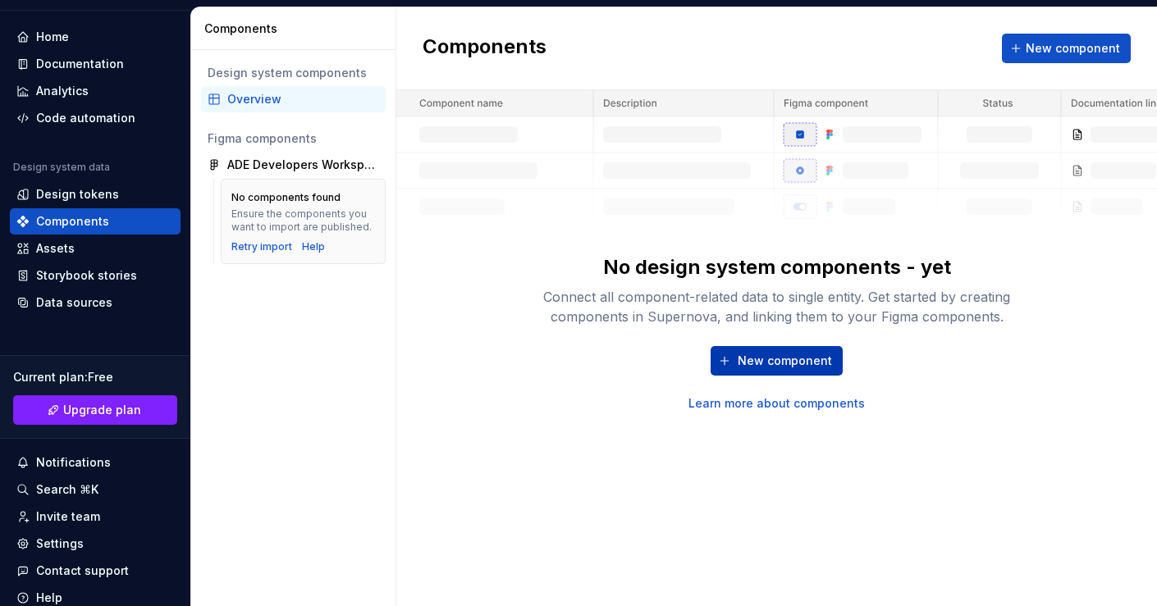
click at [802, 353] on span "New component" at bounding box center [785, 361] width 94 height 16
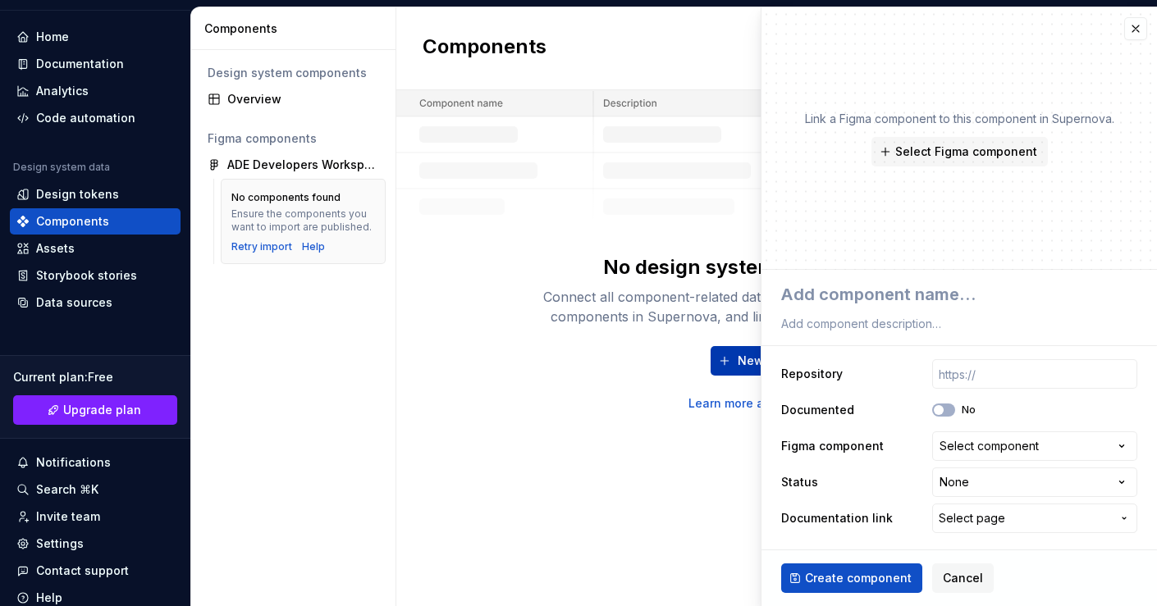
type textarea "*"
click at [953, 578] on span "Cancel" at bounding box center [963, 578] width 40 height 16
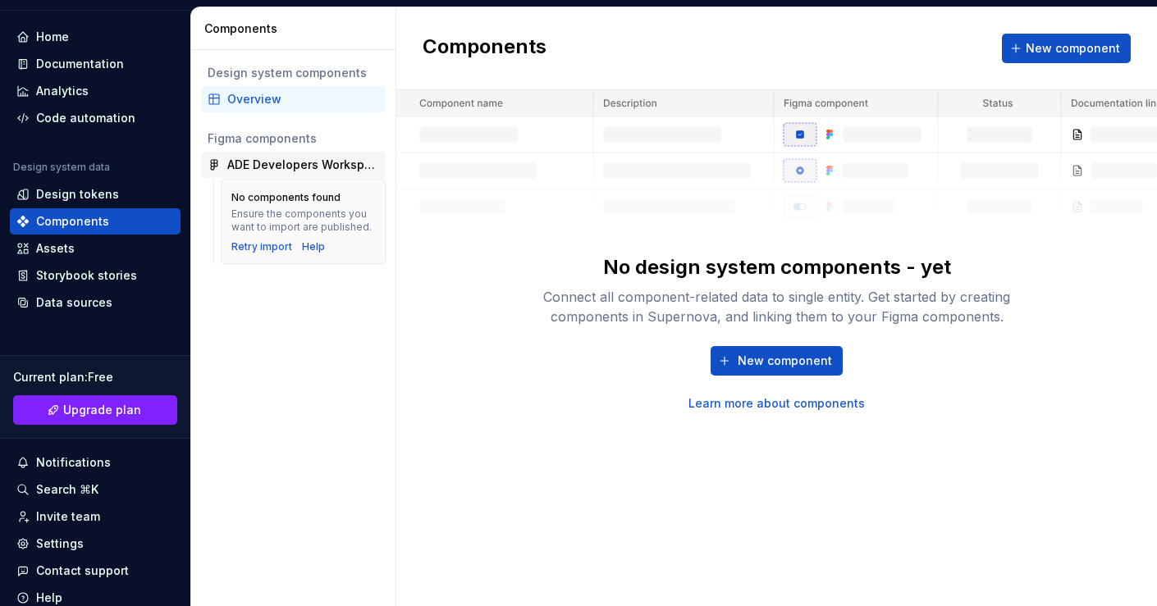
click at [294, 161] on div "ADE Developers Workspace" at bounding box center [303, 165] width 152 height 16
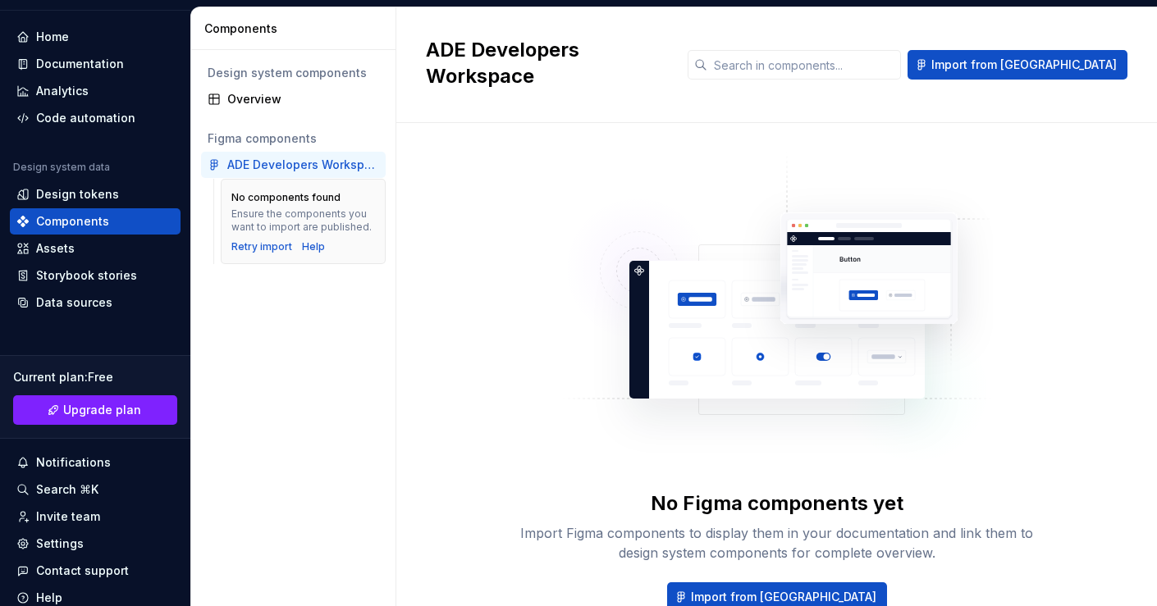
scroll to position [78, 0]
